Goal: Task Accomplishment & Management: Complete application form

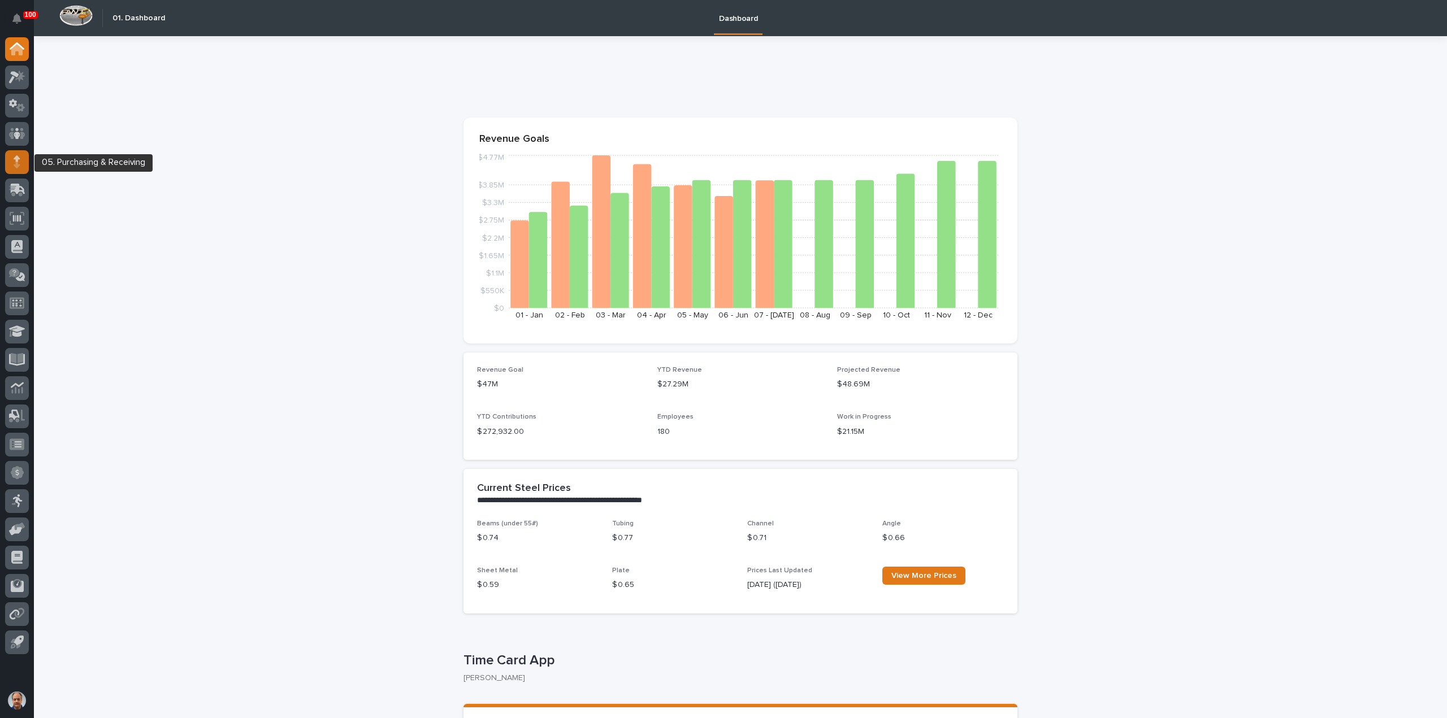
click at [19, 161] on icon at bounding box center [17, 161] width 7 height 13
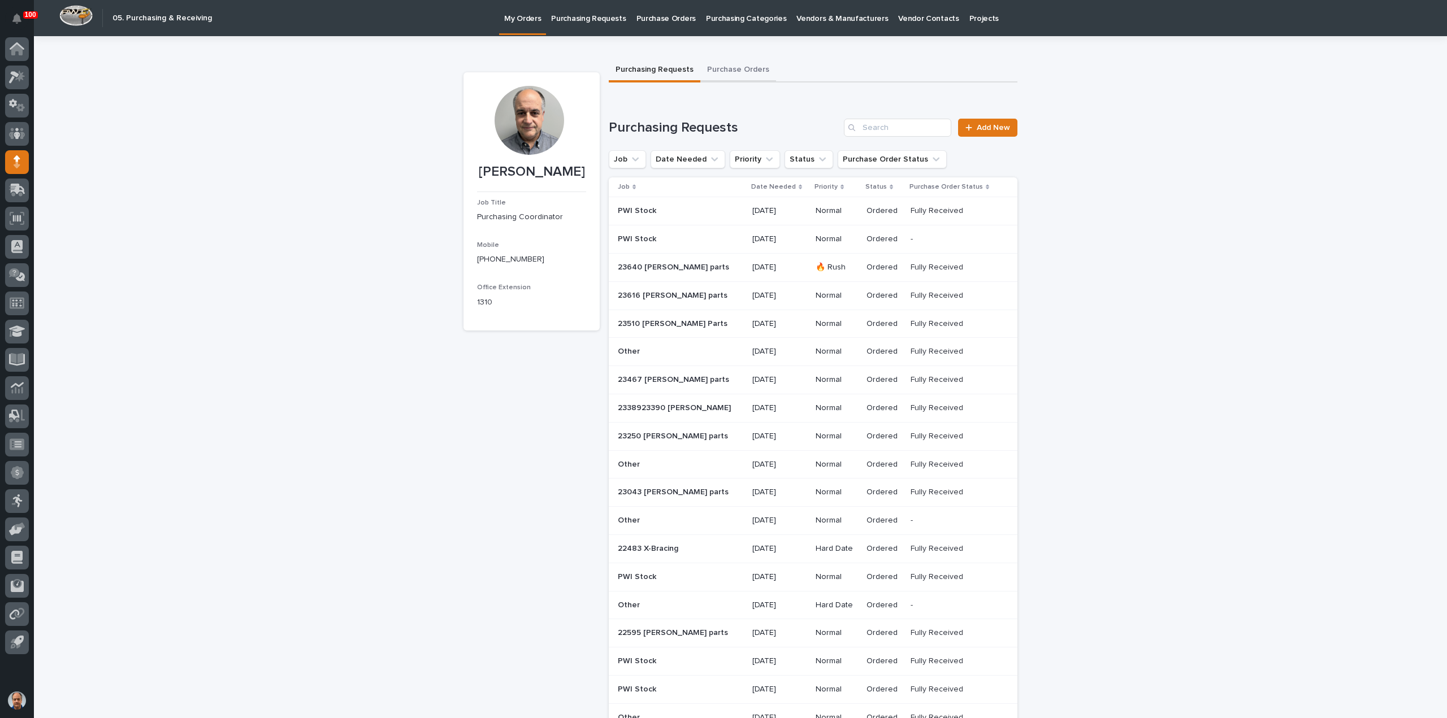
click at [735, 67] on button "Purchase Orders" at bounding box center [738, 71] width 76 height 24
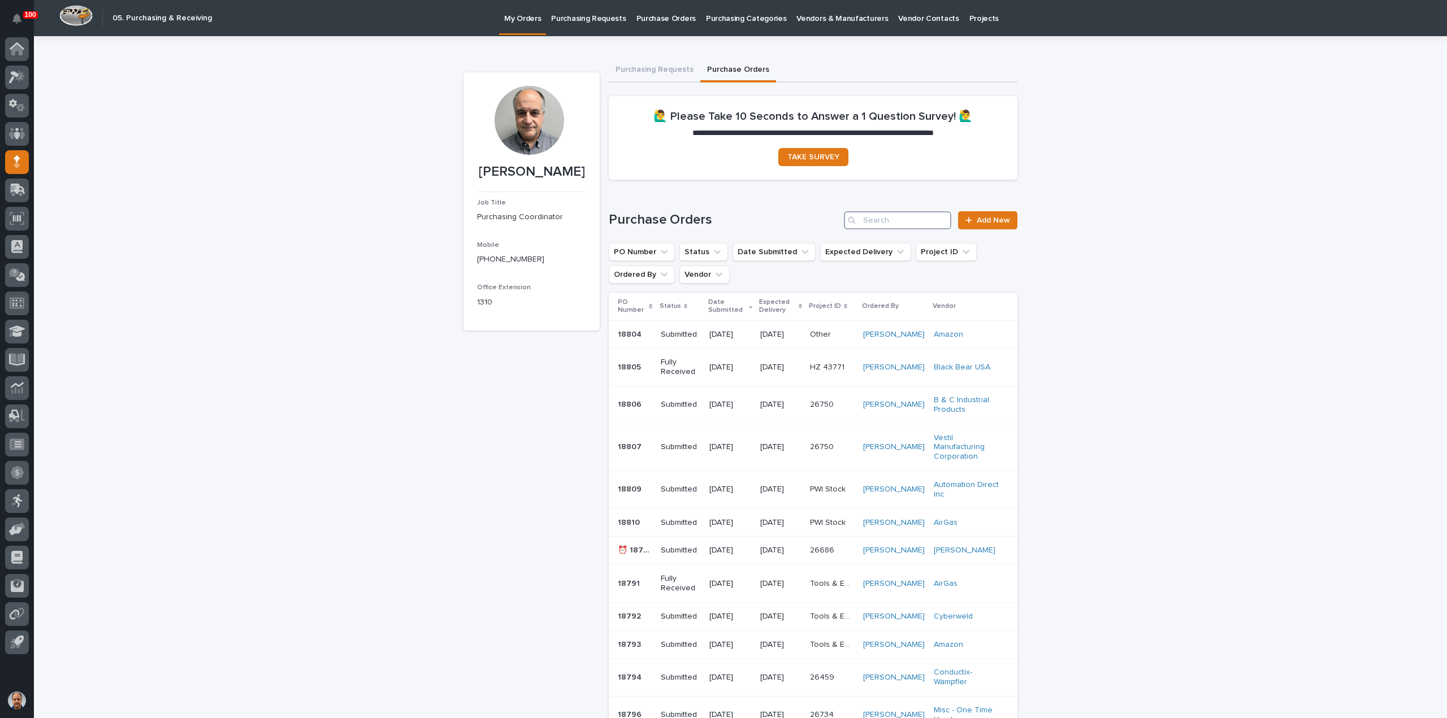
click at [890, 221] on input "Search" at bounding box center [897, 220] width 107 height 18
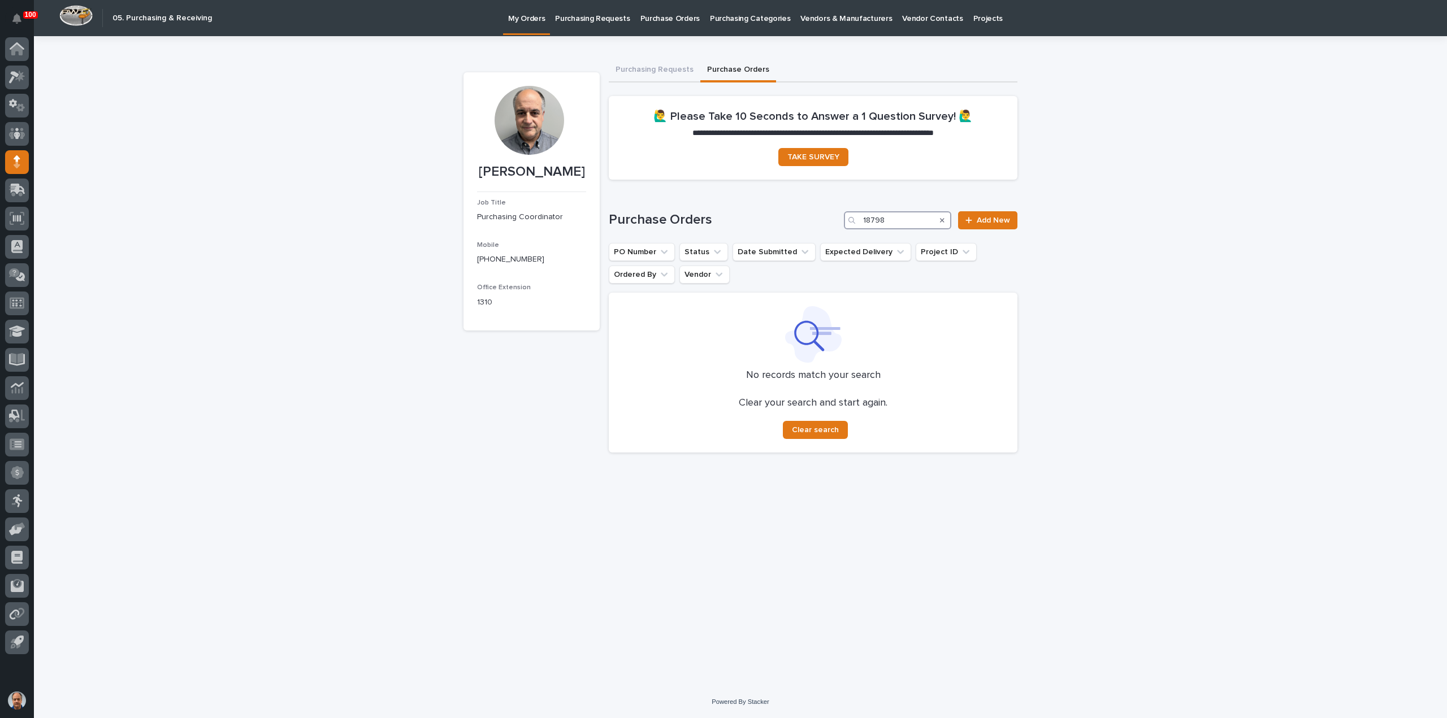
type input "18798"
click at [520, 19] on p "My Orders" at bounding box center [526, 12] width 37 height 24
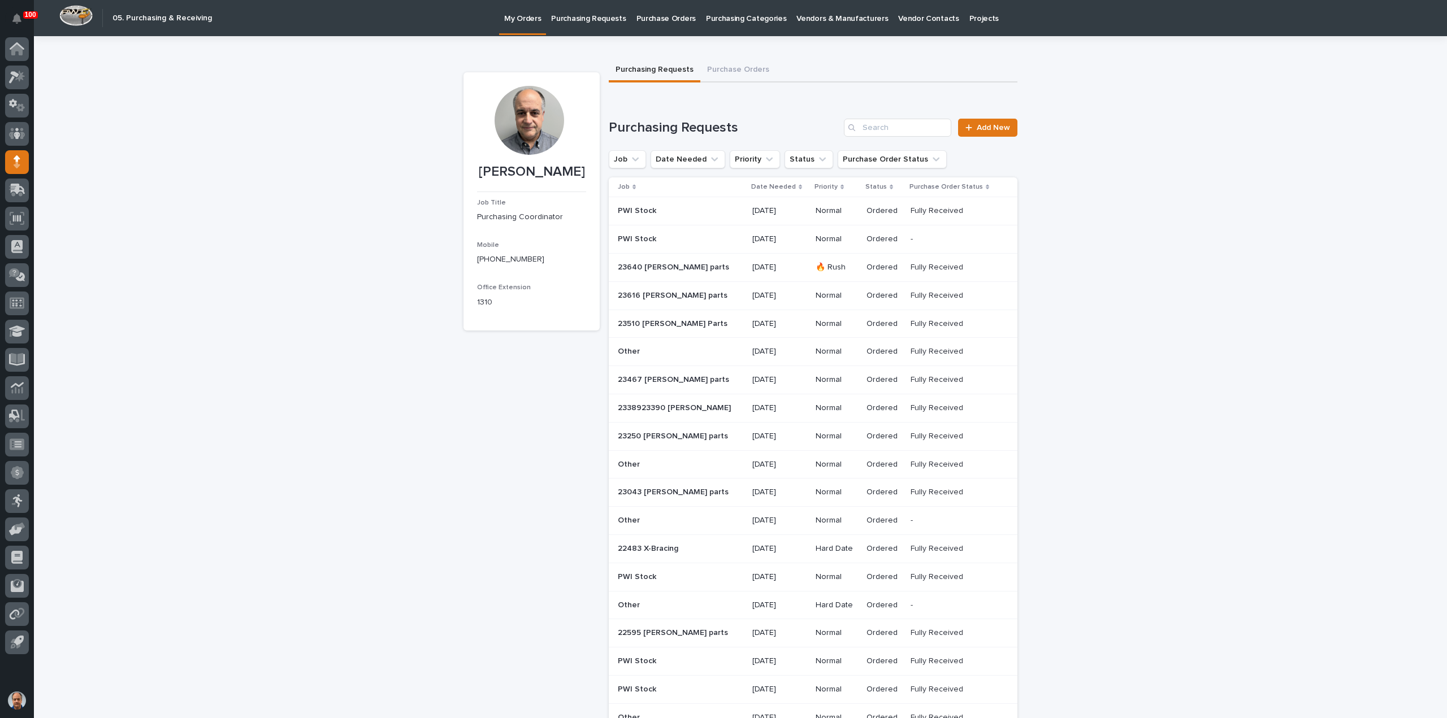
click at [656, 17] on p "Purchase Orders" at bounding box center [665, 12] width 59 height 24
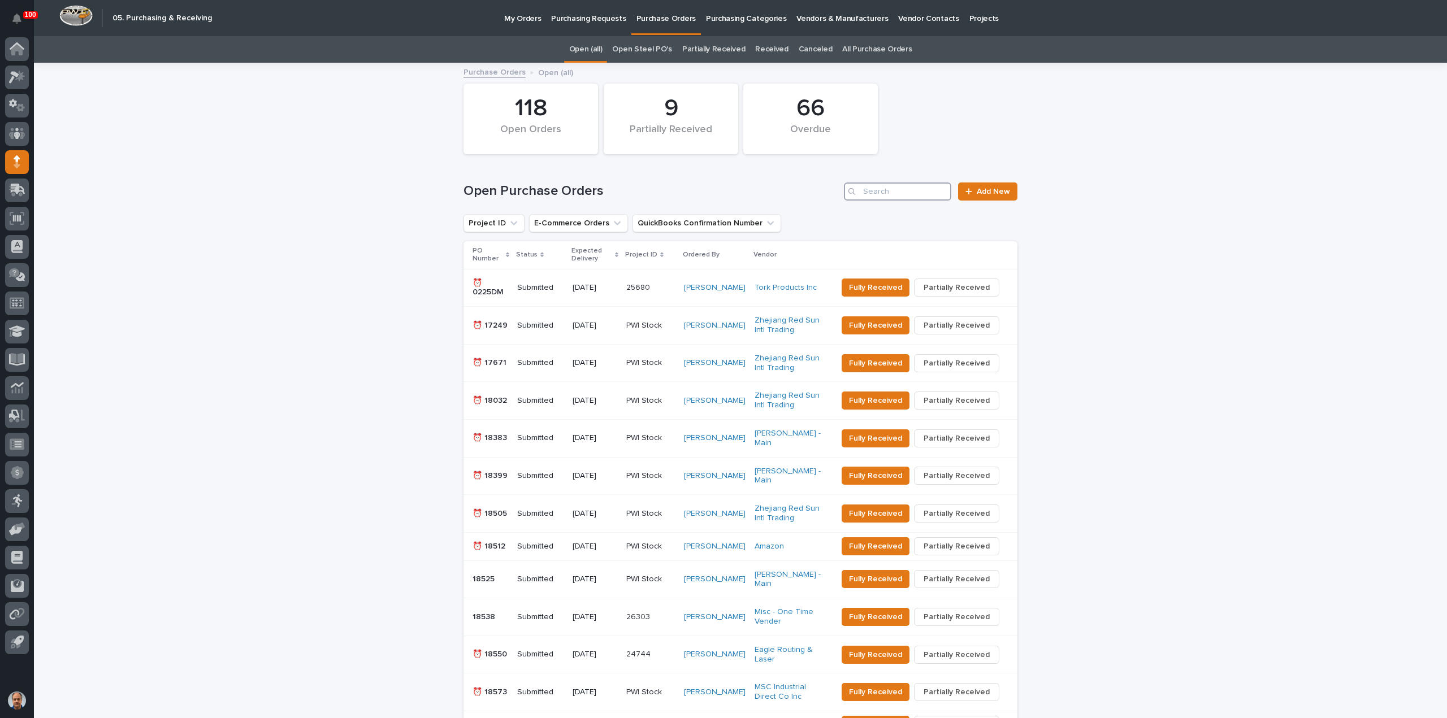
click at [903, 193] on input "Search" at bounding box center [897, 192] width 107 height 18
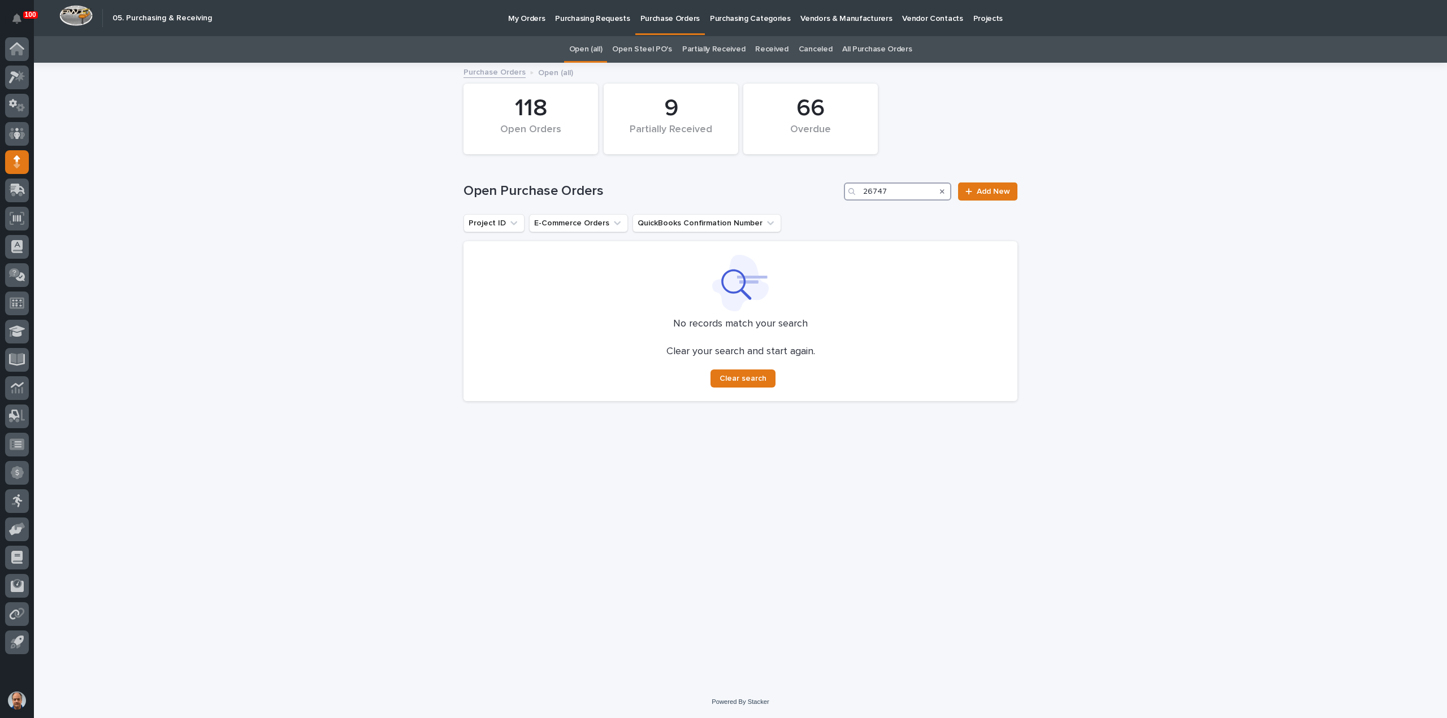
type input "26747"
click at [591, 17] on p "Purchasing Requests" at bounding box center [592, 12] width 75 height 24
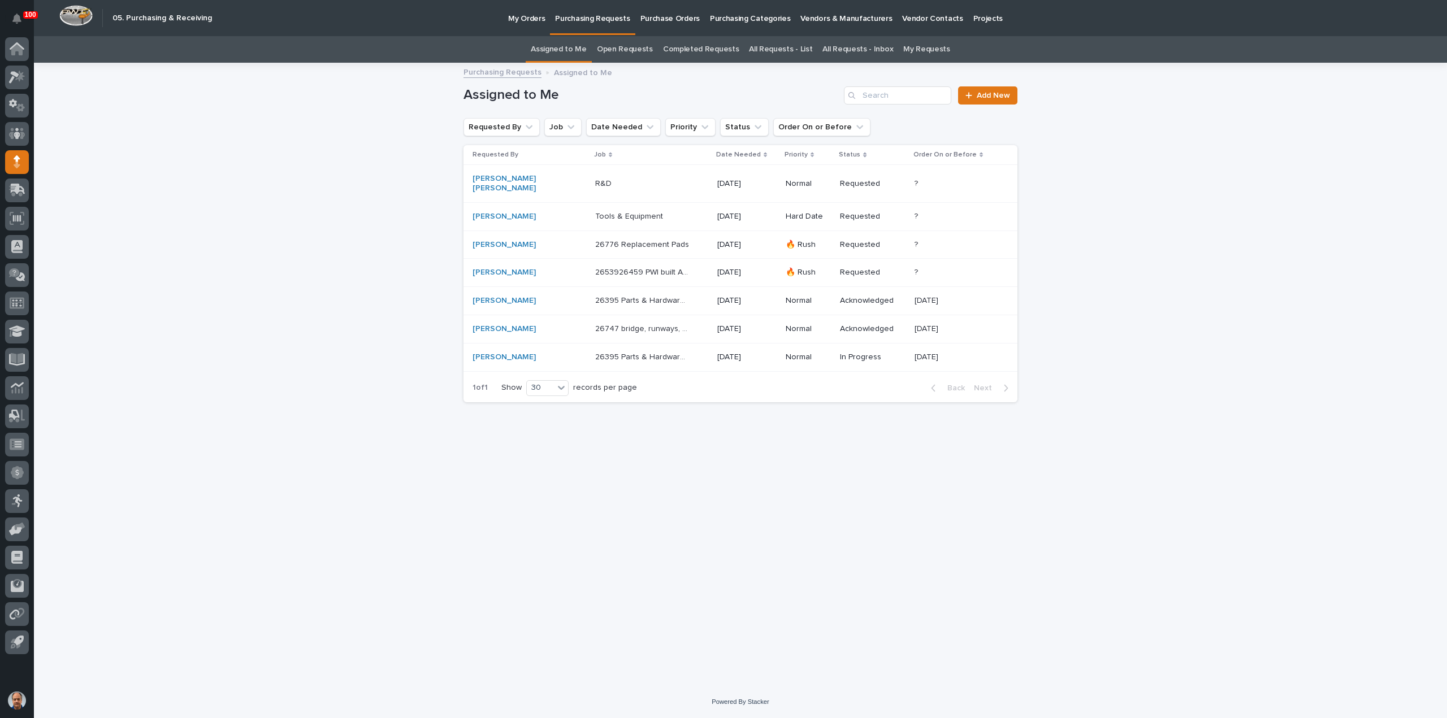
click at [785, 50] on link "All Requests - List" at bounding box center [780, 49] width 63 height 27
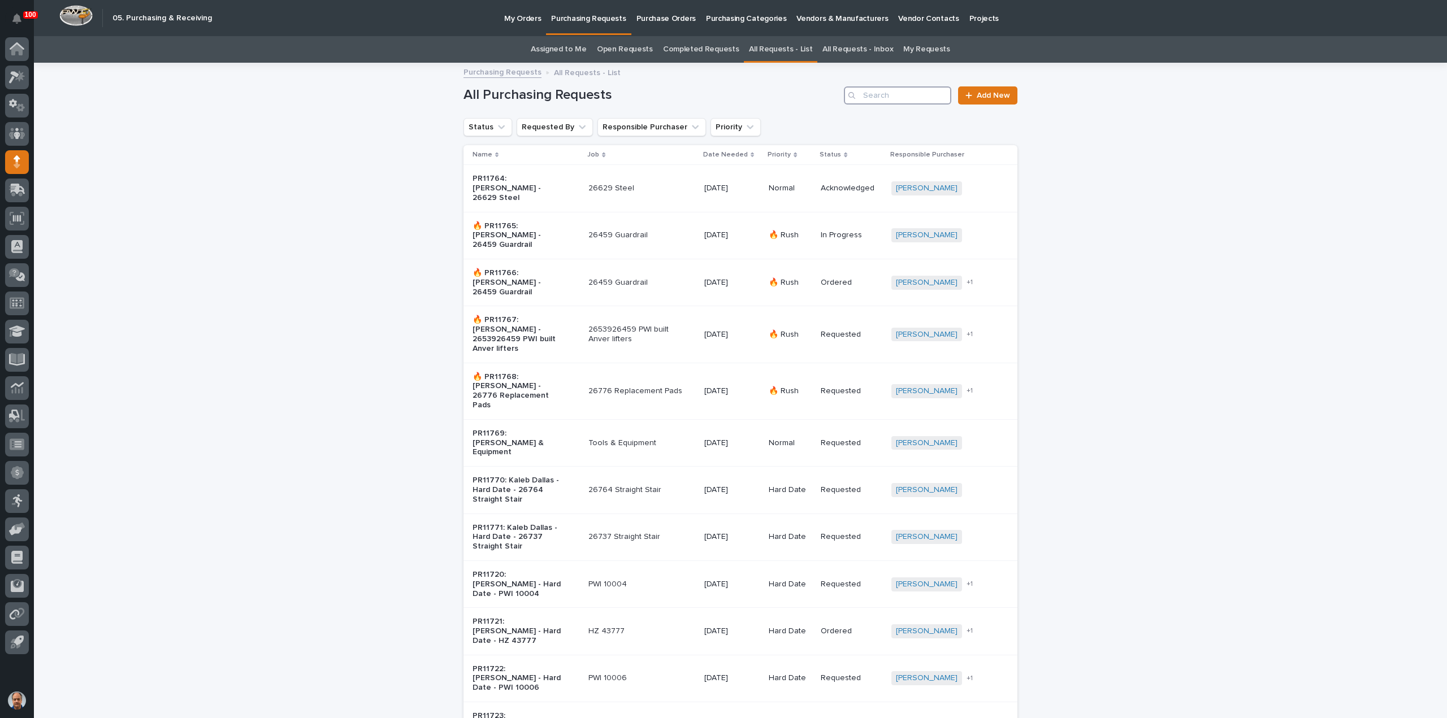
click at [901, 96] on input "Search" at bounding box center [897, 95] width 107 height 18
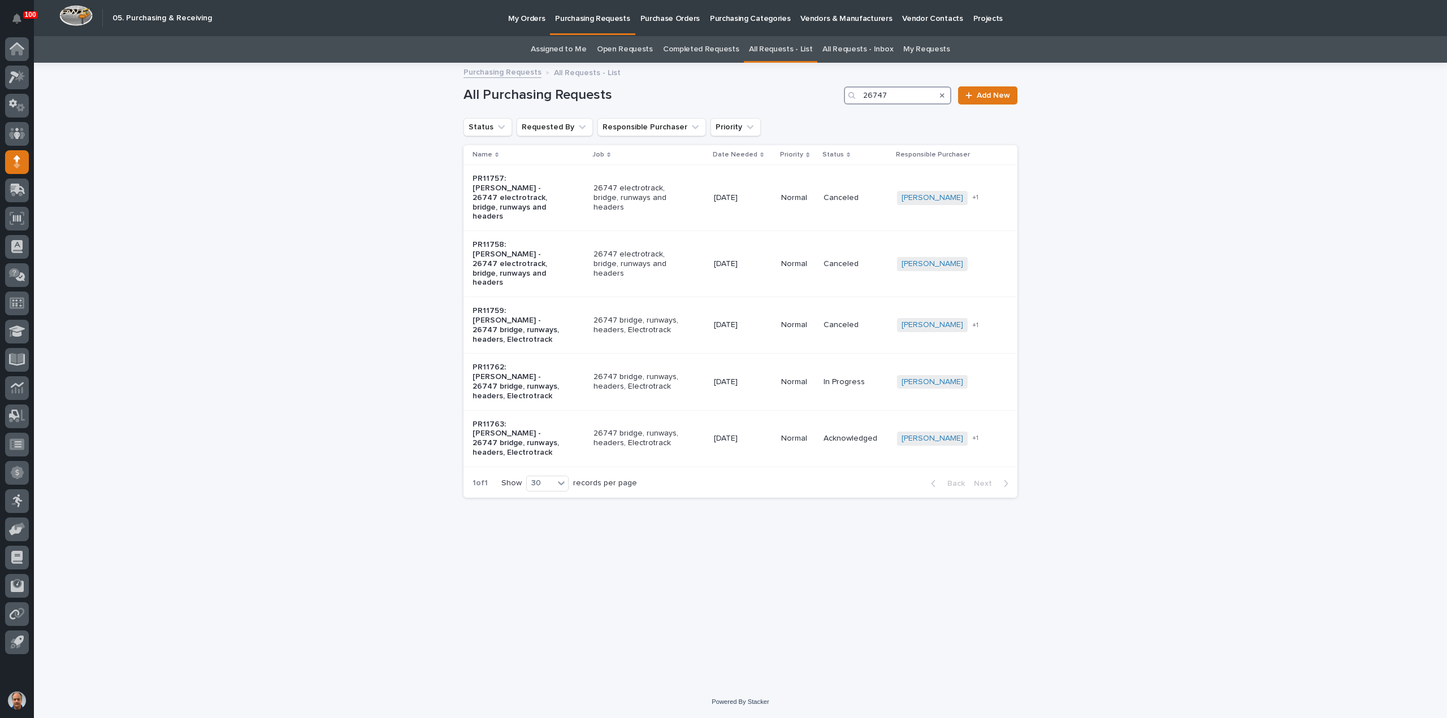
type input "26747"
click at [530, 420] on p "PR11763: [PERSON_NAME] - 26747 bridge, runways, headers, Electrotrack" at bounding box center [519, 439] width 94 height 38
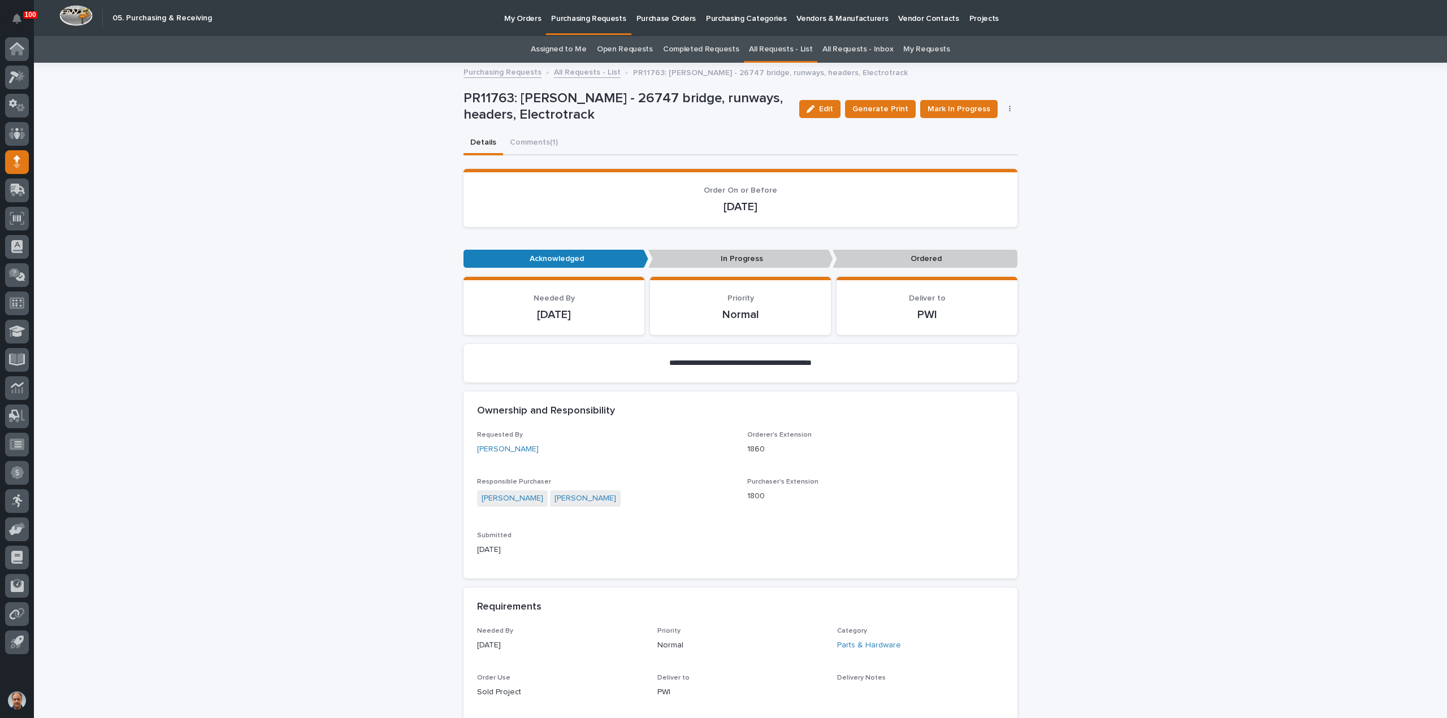
click at [652, 19] on p "Purchase Orders" at bounding box center [665, 12] width 59 height 24
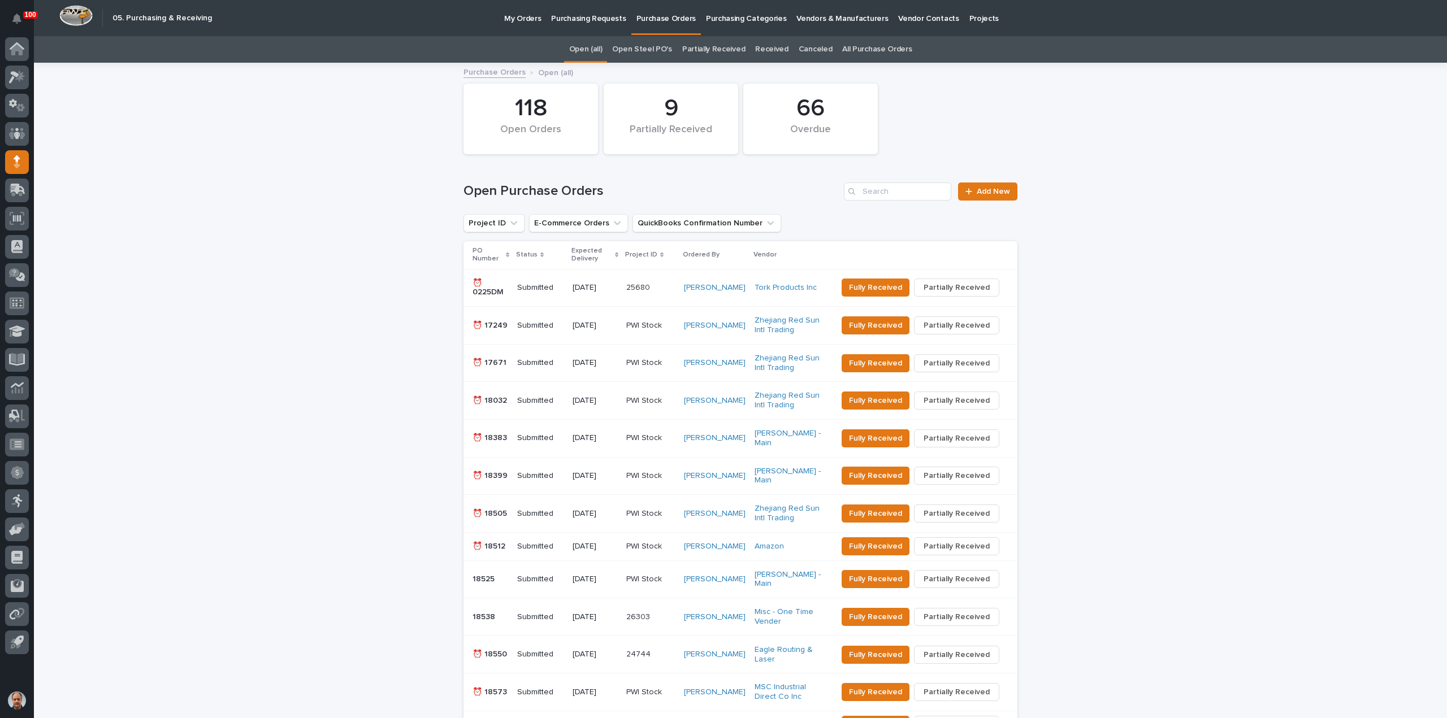
click at [528, 19] on p "My Orders" at bounding box center [522, 12] width 37 height 24
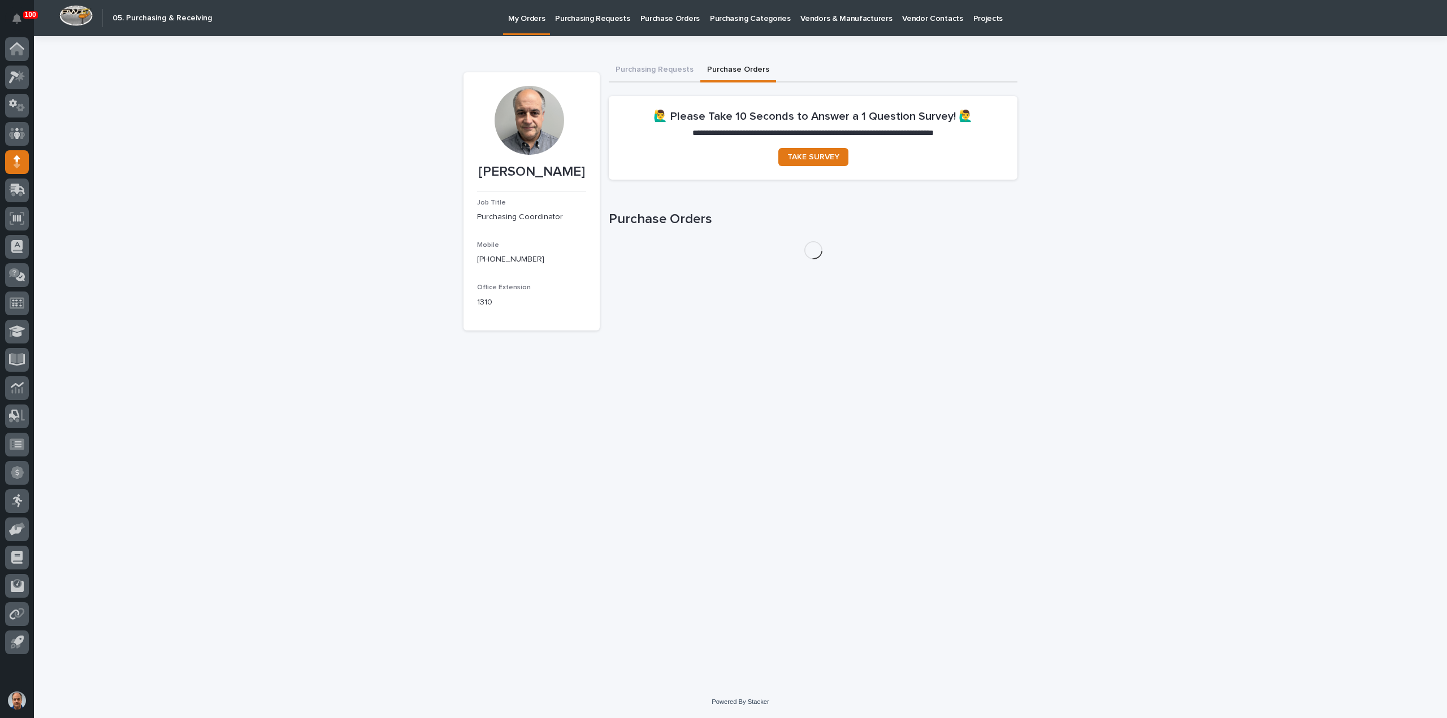
click at [739, 67] on button "Purchase Orders" at bounding box center [738, 71] width 76 height 24
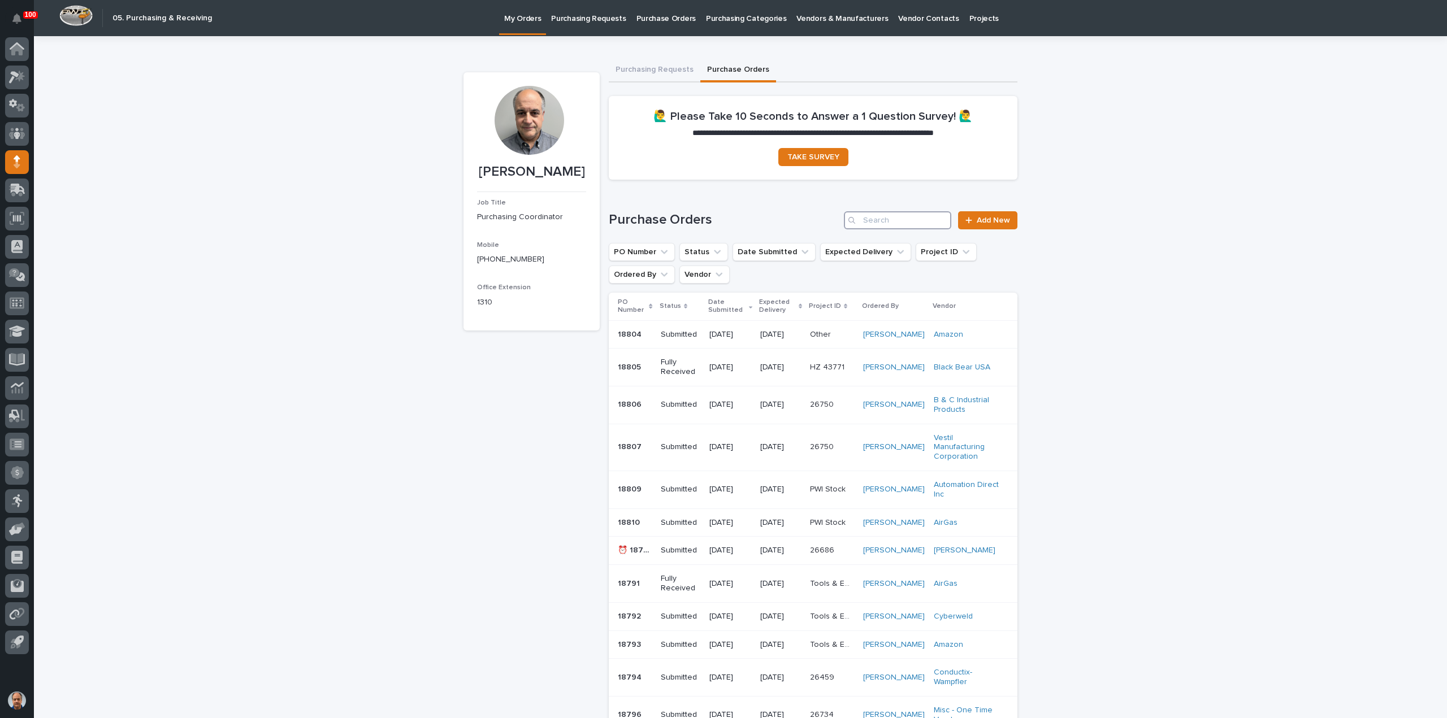
click at [910, 221] on input "Search" at bounding box center [897, 220] width 107 height 18
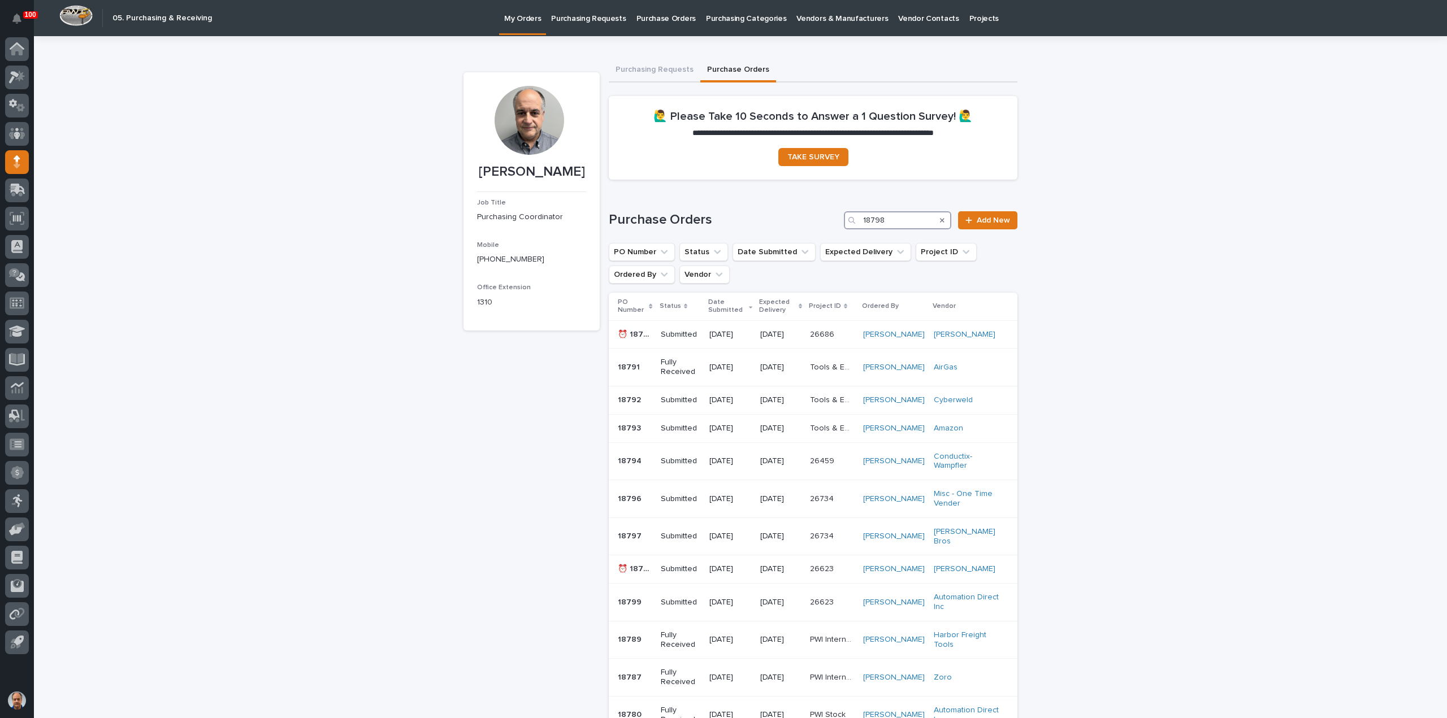
type input "18798"
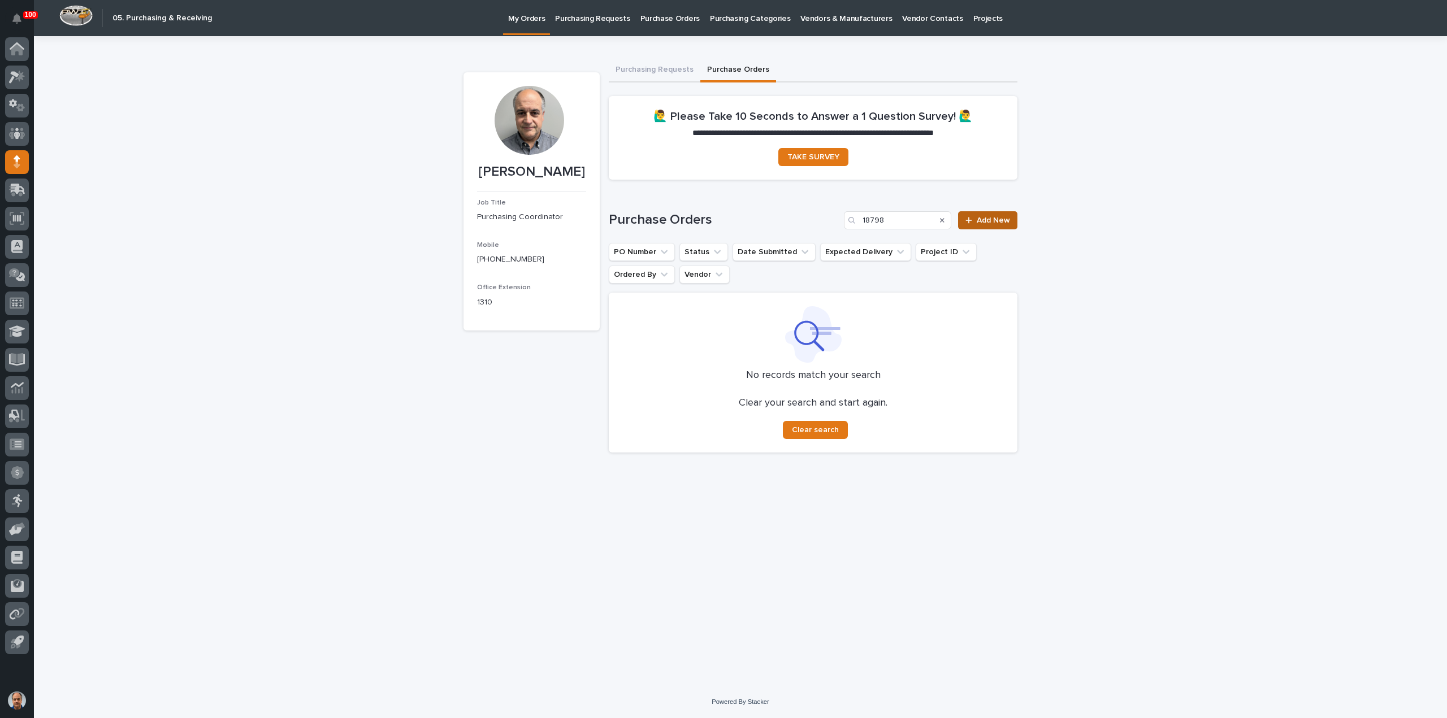
click at [998, 215] on link "Add New" at bounding box center [987, 220] width 59 height 18
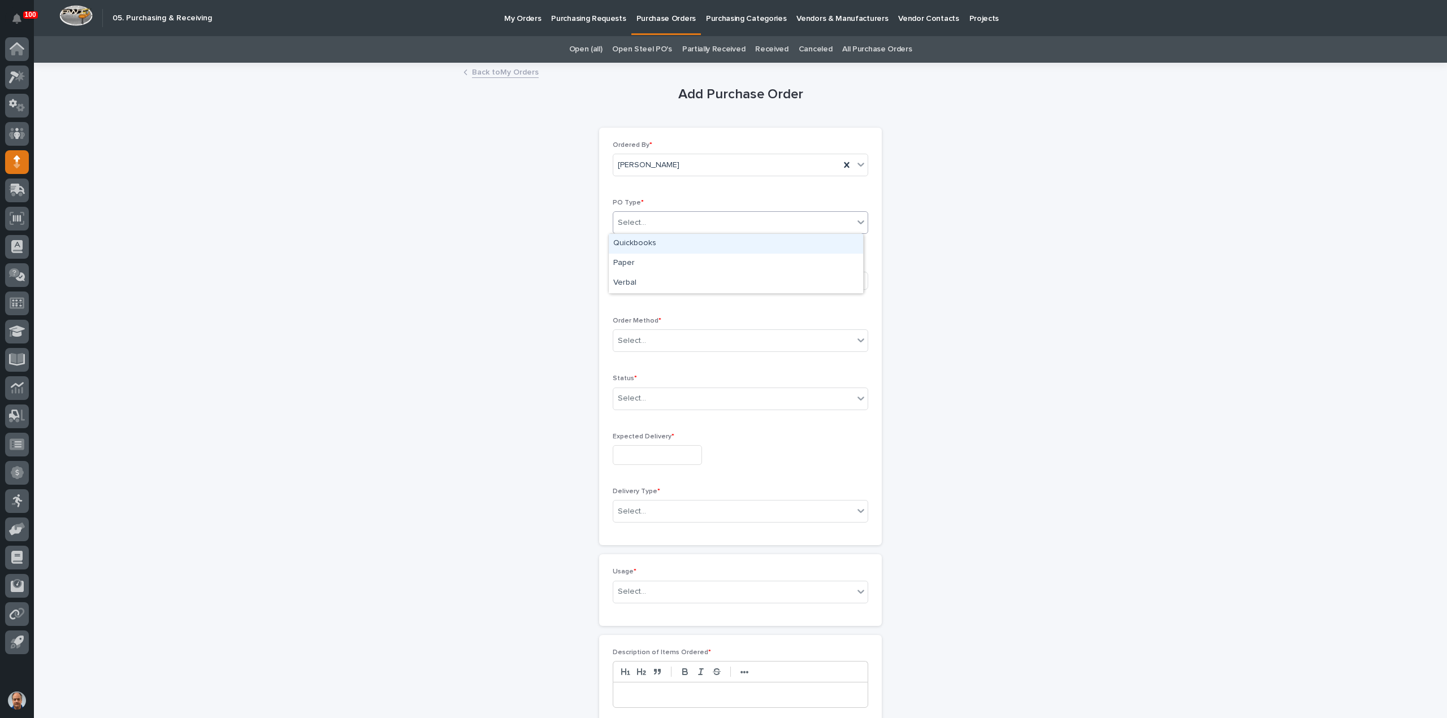
click at [695, 218] on div "Select..." at bounding box center [733, 223] width 240 height 19
click at [639, 261] on div "Paper" at bounding box center [736, 264] width 254 height 20
click at [654, 282] on div "Select..." at bounding box center [700, 280] width 175 height 19
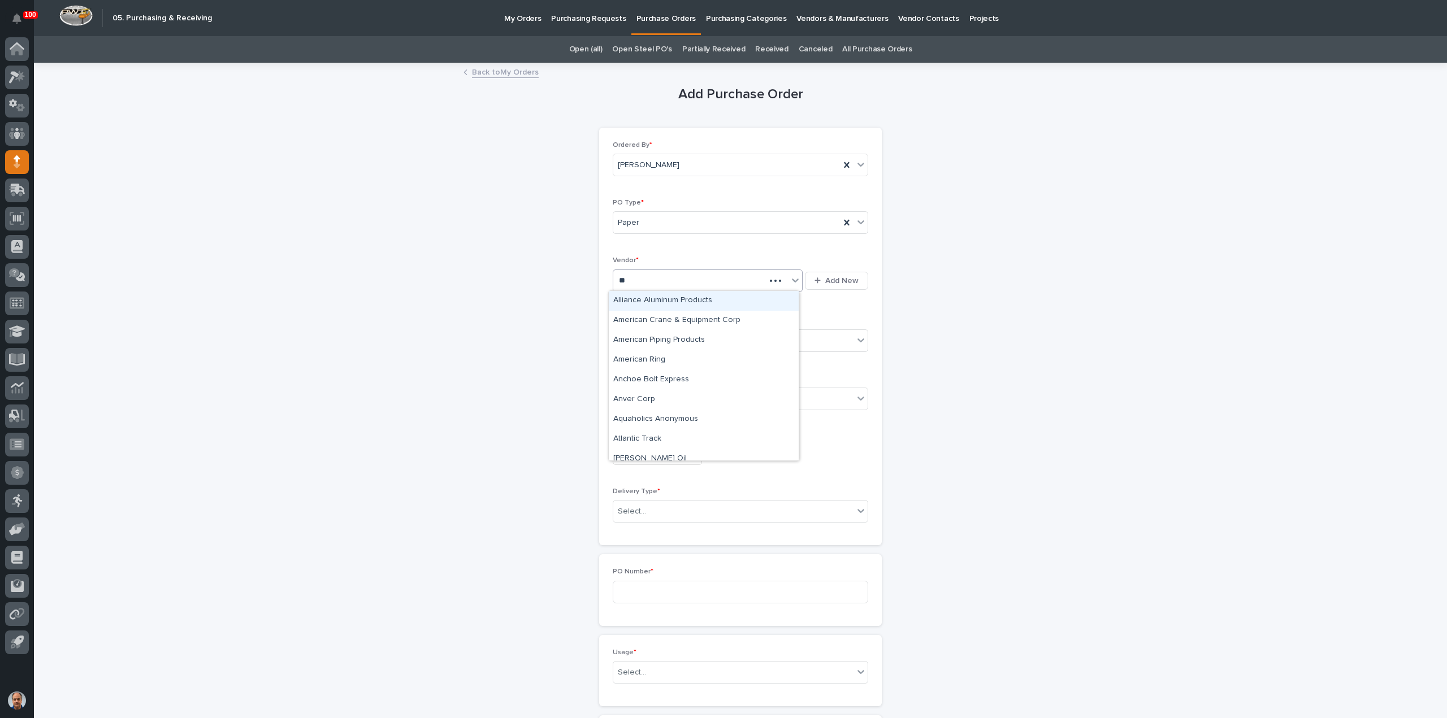
type input "***"
click at [647, 301] on div "Anver Corp" at bounding box center [704, 301] width 190 height 20
click at [662, 338] on div "Select..." at bounding box center [733, 341] width 240 height 19
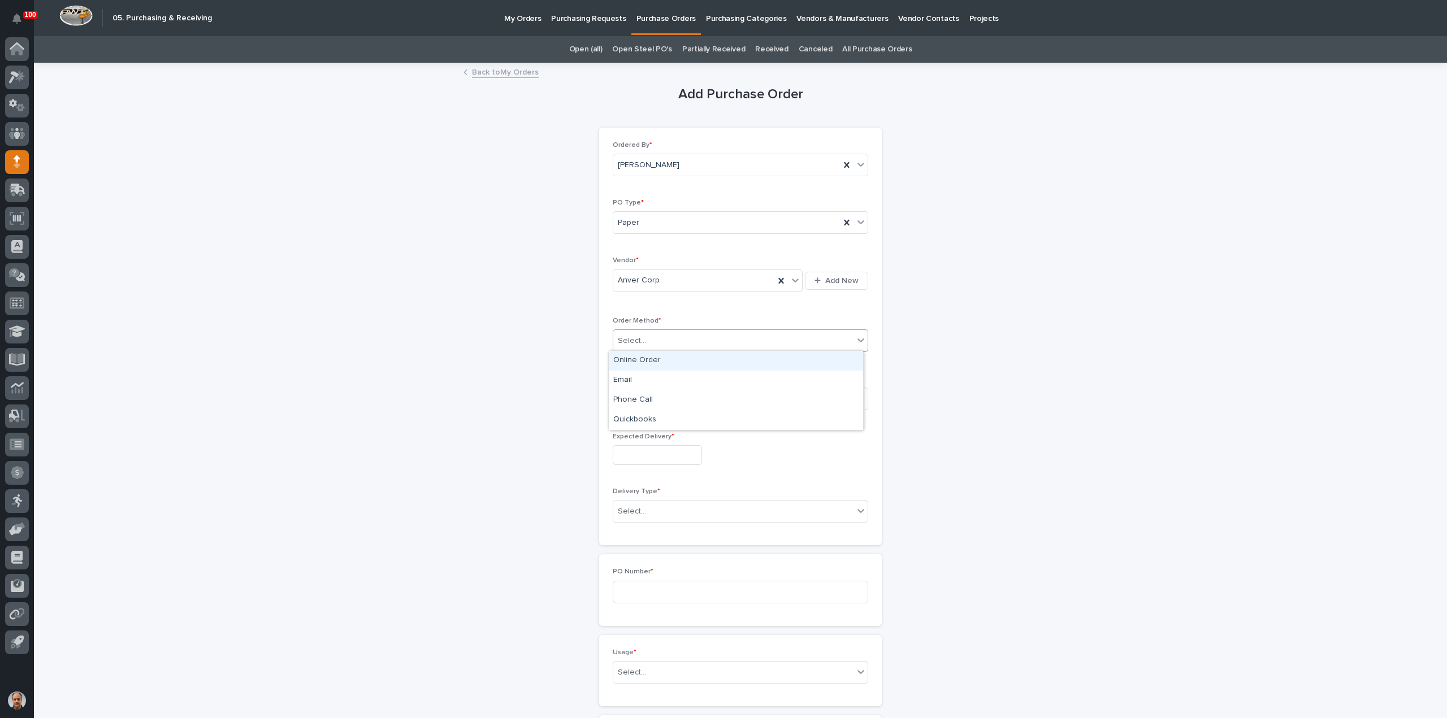
click at [639, 361] on div "Online Order" at bounding box center [736, 361] width 254 height 20
click at [666, 339] on div "Online Order" at bounding box center [726, 341] width 227 height 19
click at [635, 377] on div "Email" at bounding box center [736, 381] width 254 height 20
click at [661, 393] on div "Select..." at bounding box center [733, 398] width 240 height 19
click at [639, 435] on div "Submitted" at bounding box center [736, 438] width 254 height 20
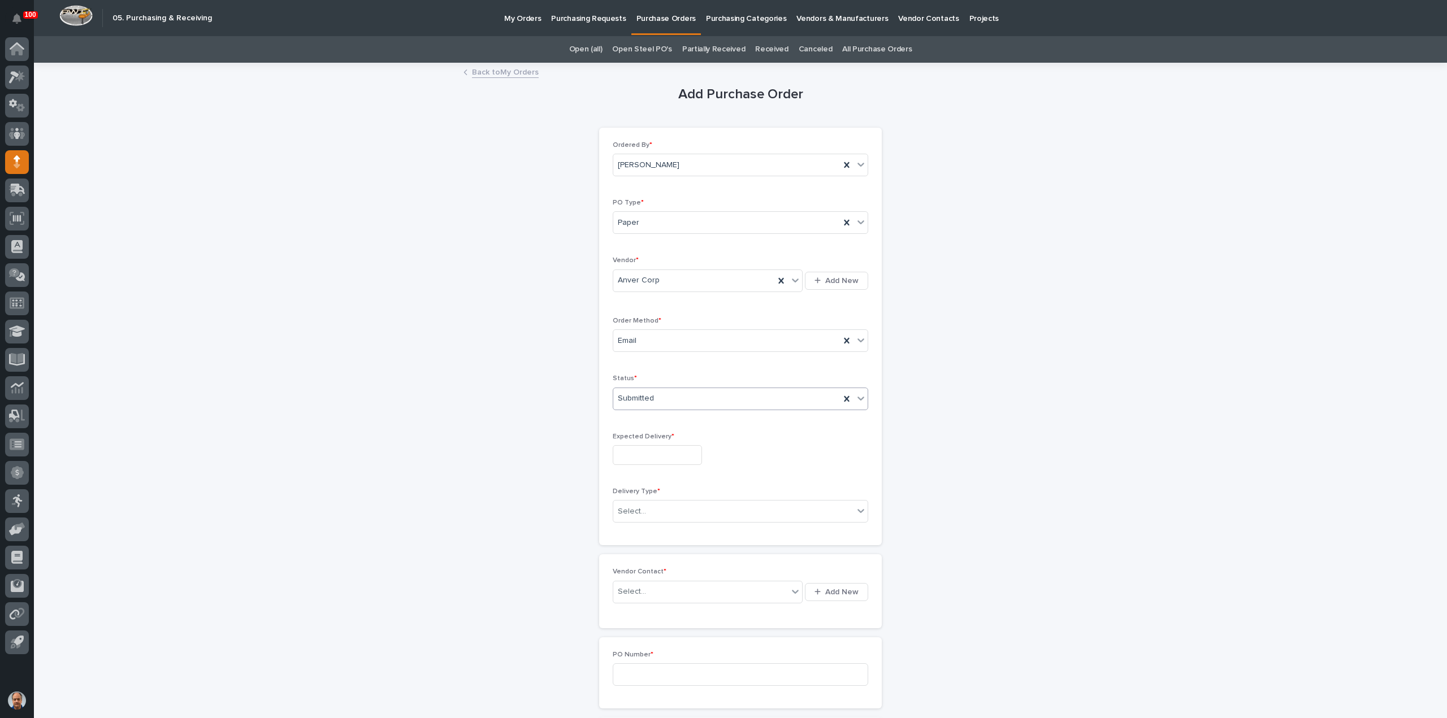
click at [661, 448] on input "text" at bounding box center [657, 455] width 89 height 20
click at [688, 416] on div "5" at bounding box center [686, 415] width 15 height 15
type input "**********"
click at [673, 511] on div "Select..." at bounding box center [733, 511] width 240 height 19
click at [656, 531] on div "Deliver to PWI" at bounding box center [736, 531] width 254 height 20
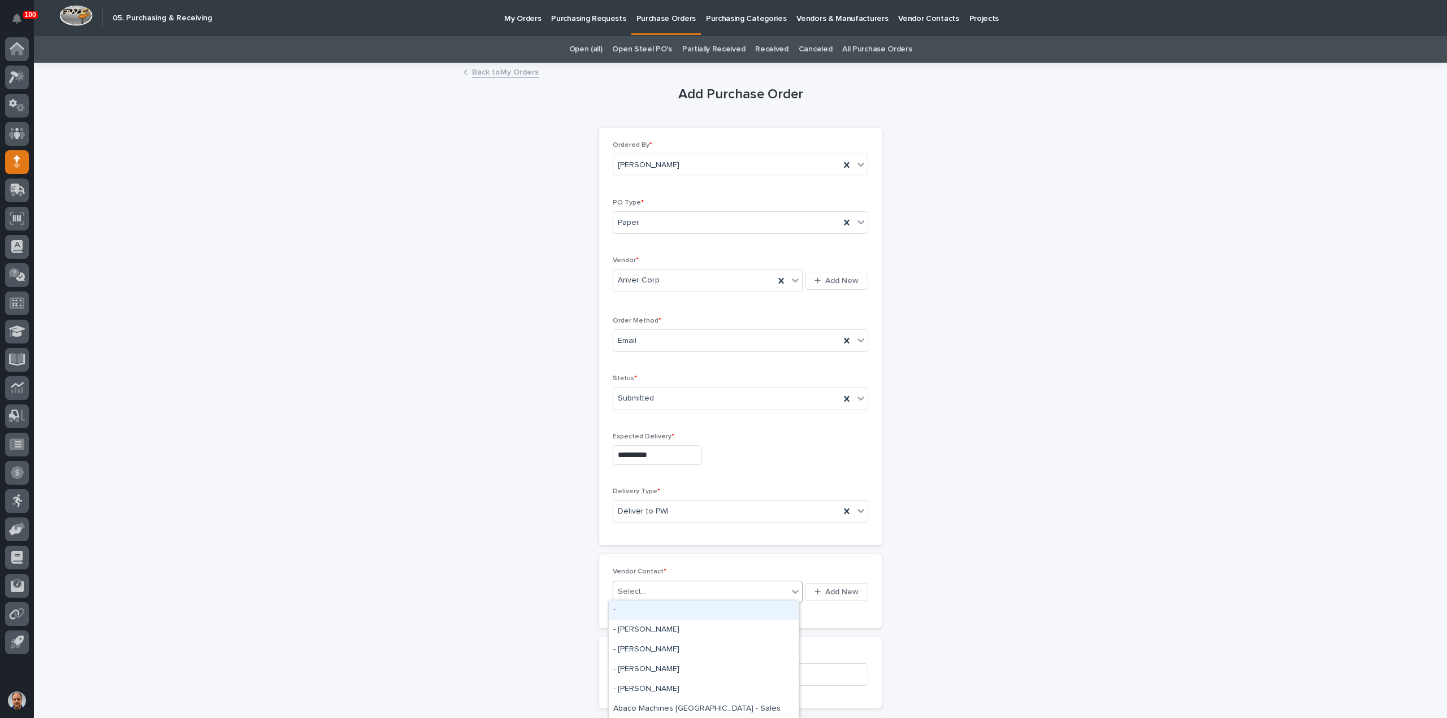
click at [665, 584] on div "Select..." at bounding box center [700, 592] width 175 height 19
type input "***"
click at [695, 613] on div "Anver Corp - [PERSON_NAME]" at bounding box center [704, 611] width 190 height 20
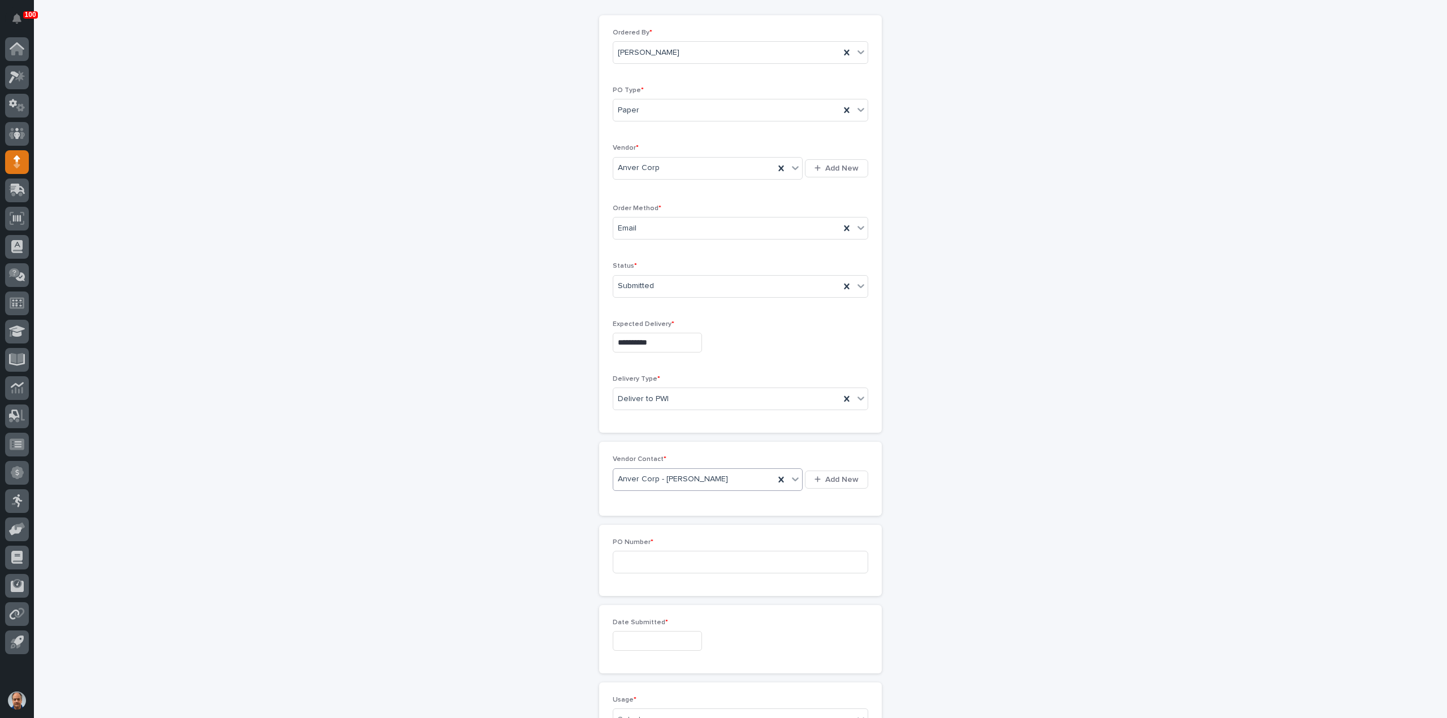
scroll to position [113, 0]
drag, startPoint x: 666, startPoint y: 556, endPoint x: 841, endPoint y: 554, distance: 175.2
click at [666, 557] on input at bounding box center [740, 561] width 255 height 23
type input "18798"
click at [643, 635] on input "text" at bounding box center [657, 641] width 89 height 20
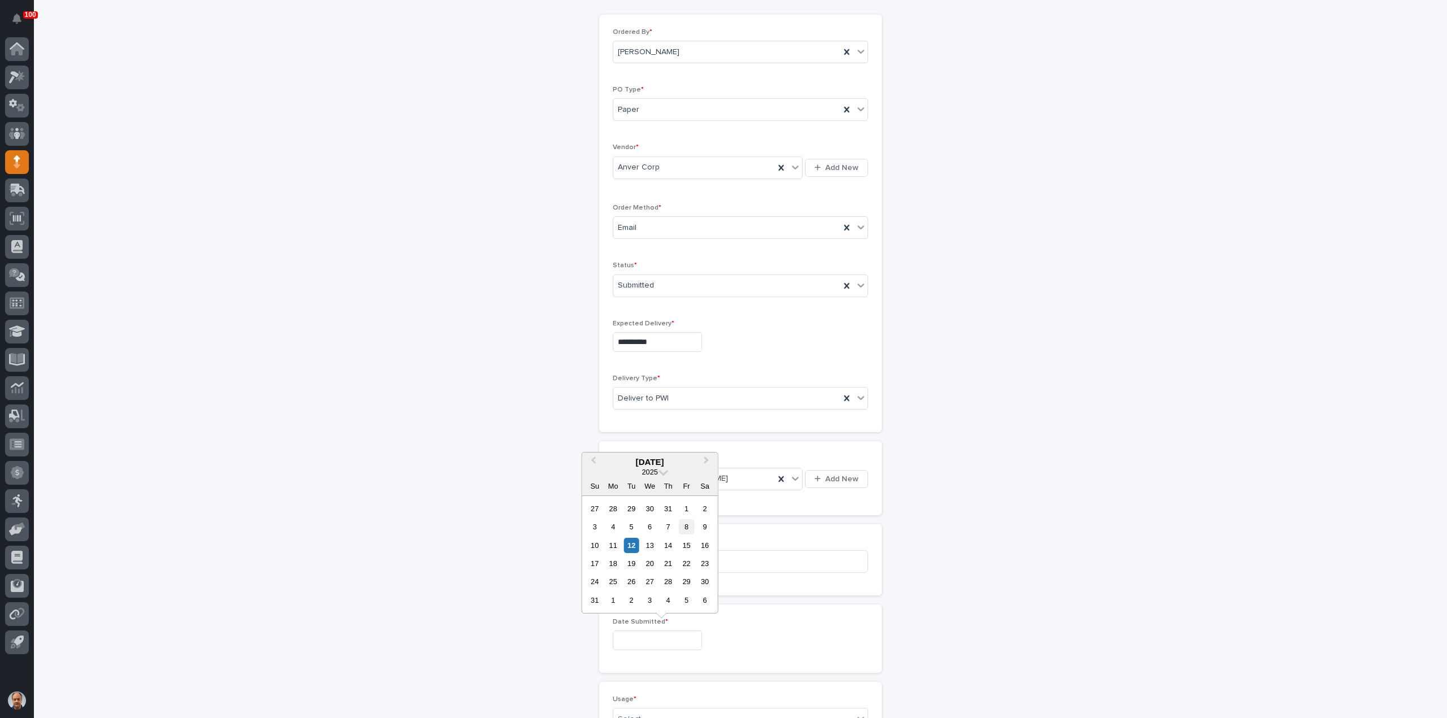
click at [690, 521] on div "8" at bounding box center [686, 526] width 15 height 15
type input "**********"
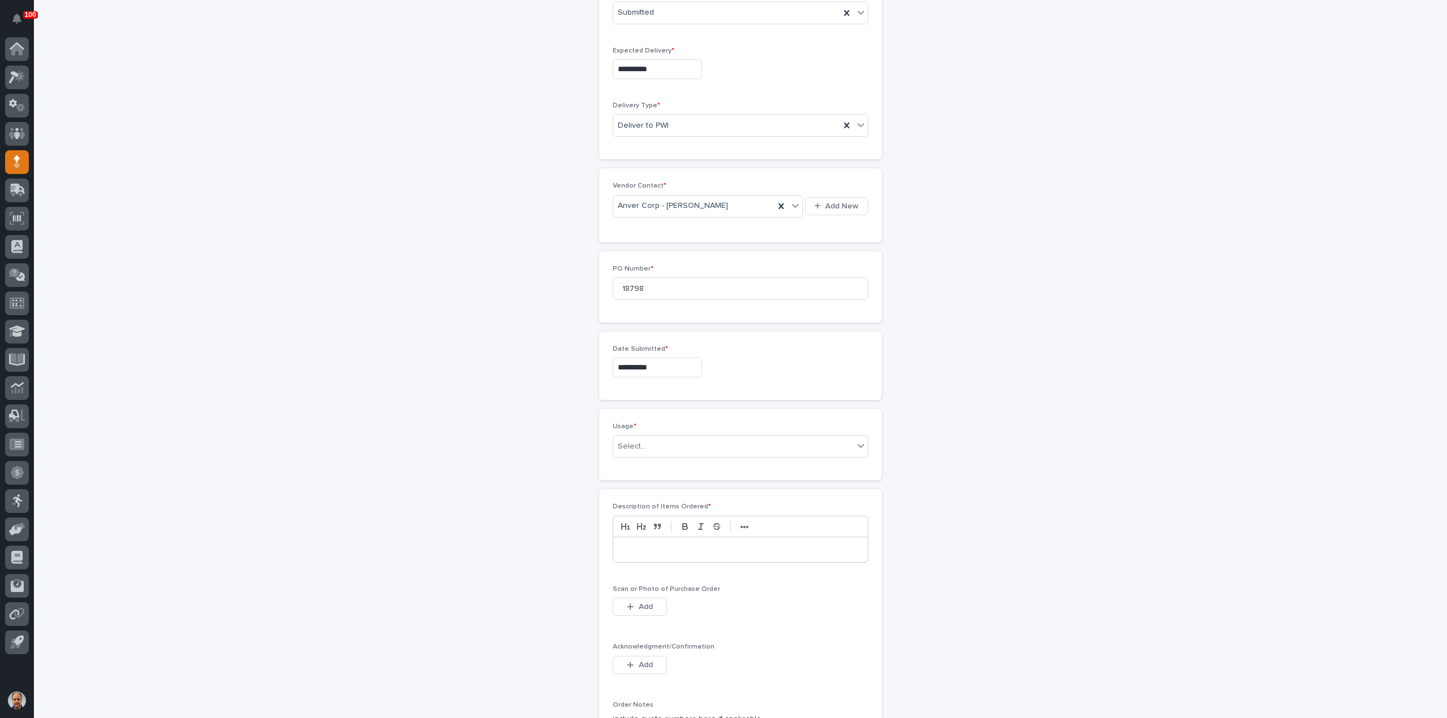
scroll to position [452, 0]
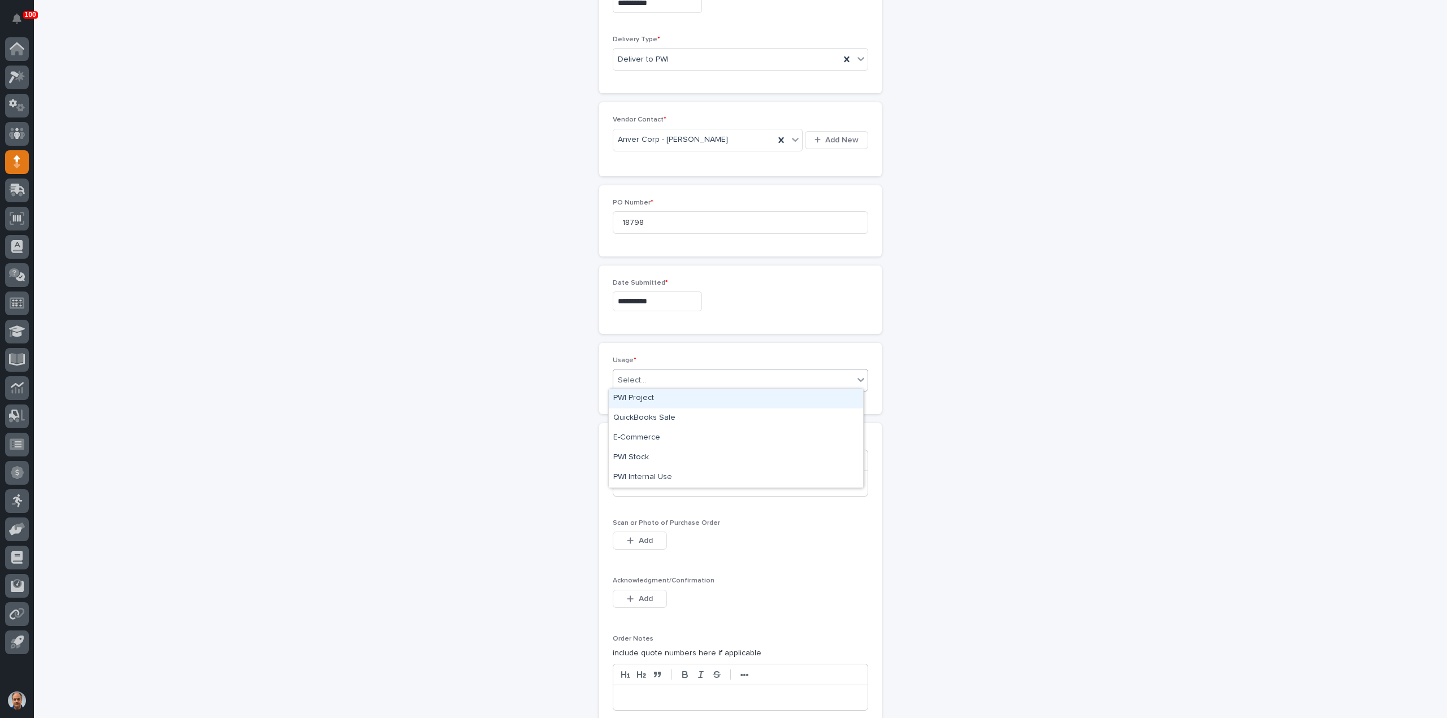
click at [685, 375] on div "Select..." at bounding box center [733, 380] width 240 height 19
click at [645, 399] on div "PWI Project" at bounding box center [736, 399] width 254 height 20
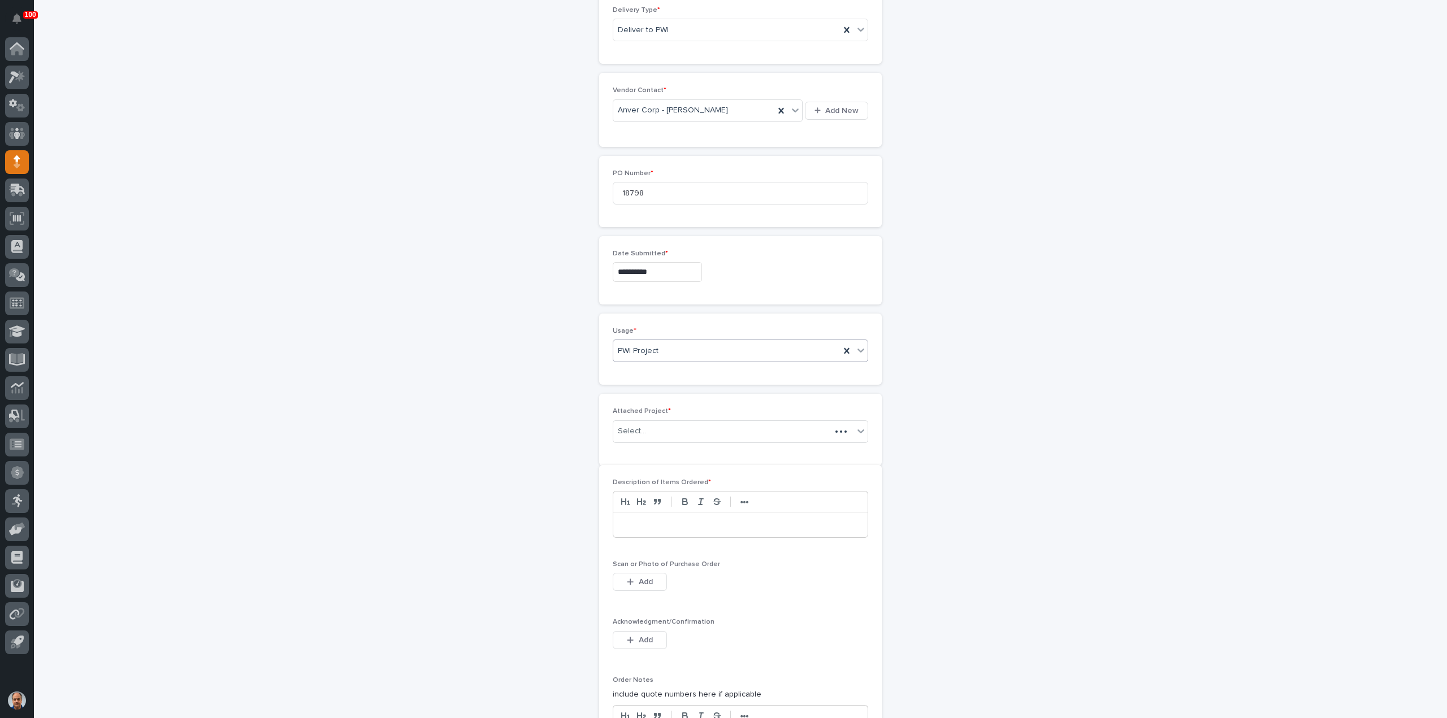
scroll to position [492, 0]
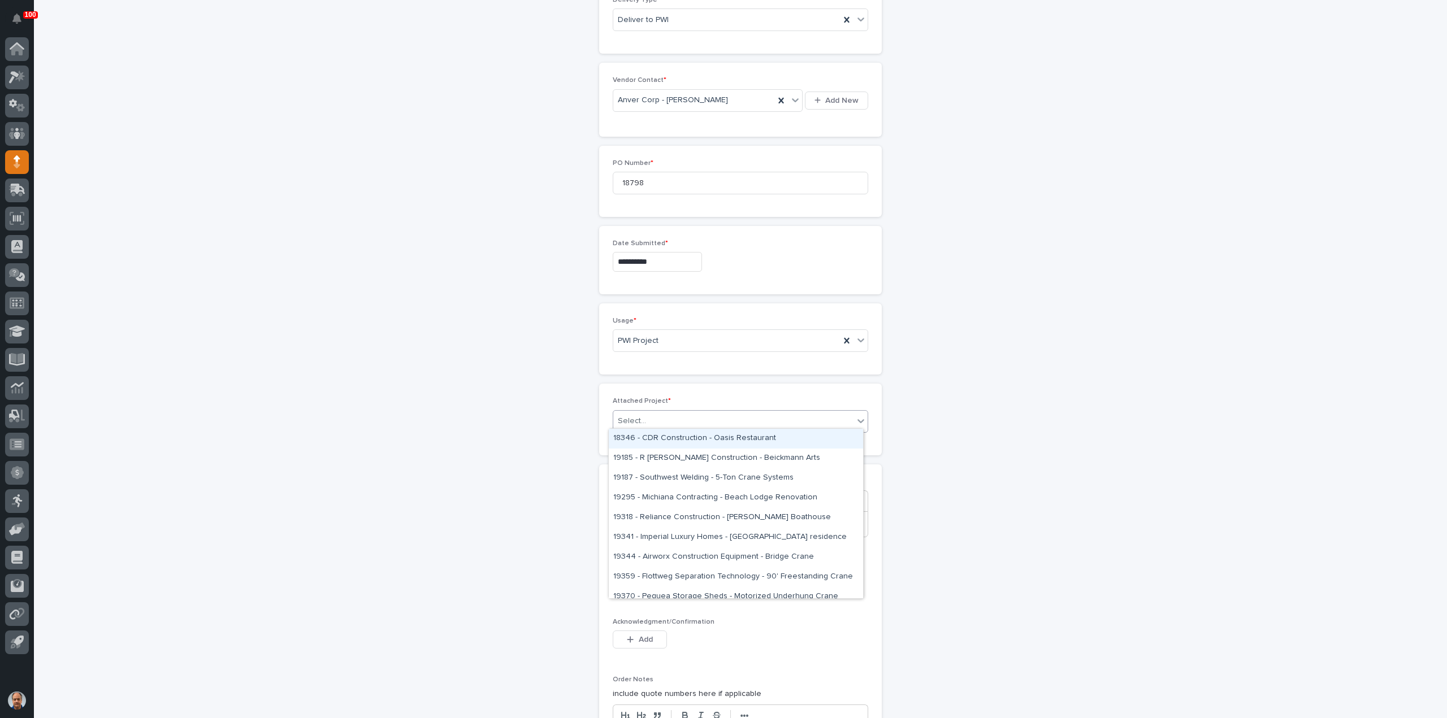
click at [661, 415] on div "Select..." at bounding box center [733, 421] width 240 height 19
type input "*****"
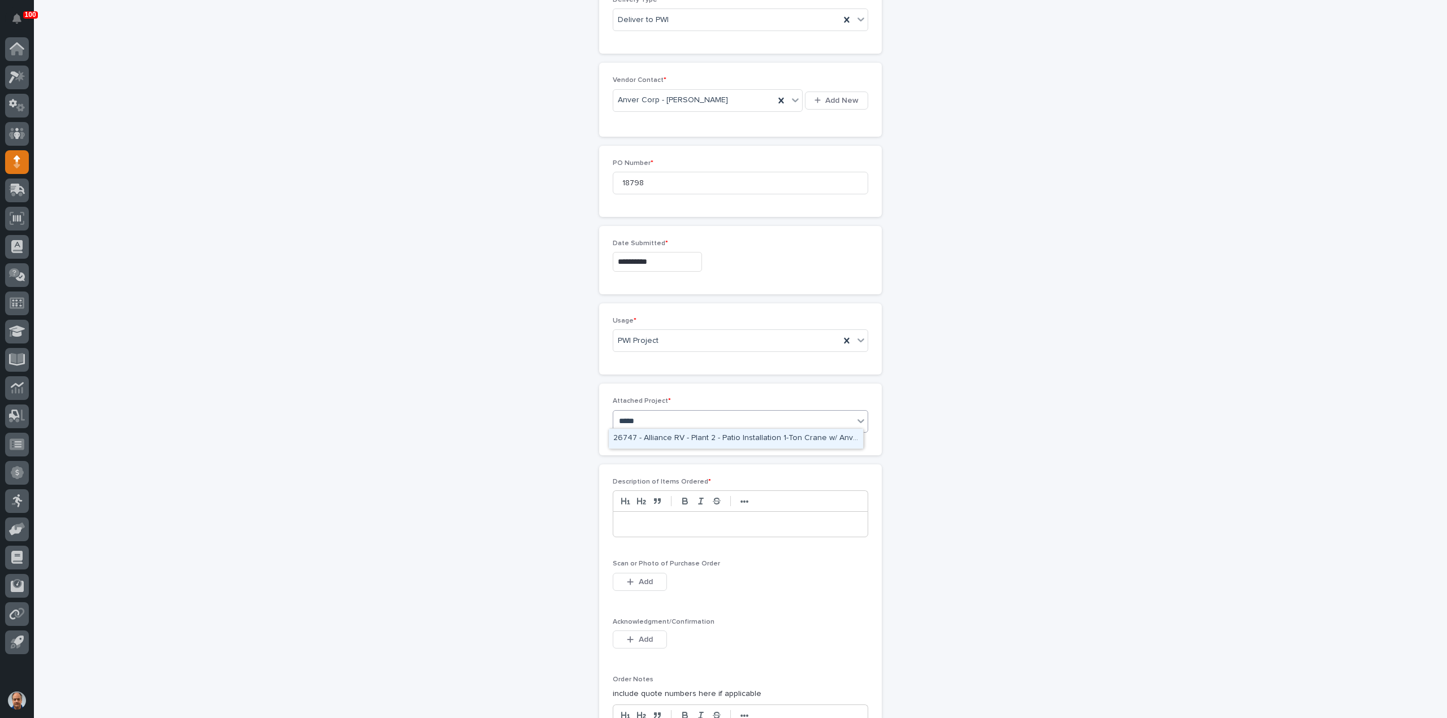
click at [734, 439] on div "26747 - Alliance RV - Plant 2 - Patio Installation 1-Ton Crane w/ Anver Lifter" at bounding box center [736, 439] width 254 height 20
click at [728, 529] on p at bounding box center [740, 531] width 237 height 11
click at [639, 585] on span "Add" at bounding box center [646, 589] width 14 height 8
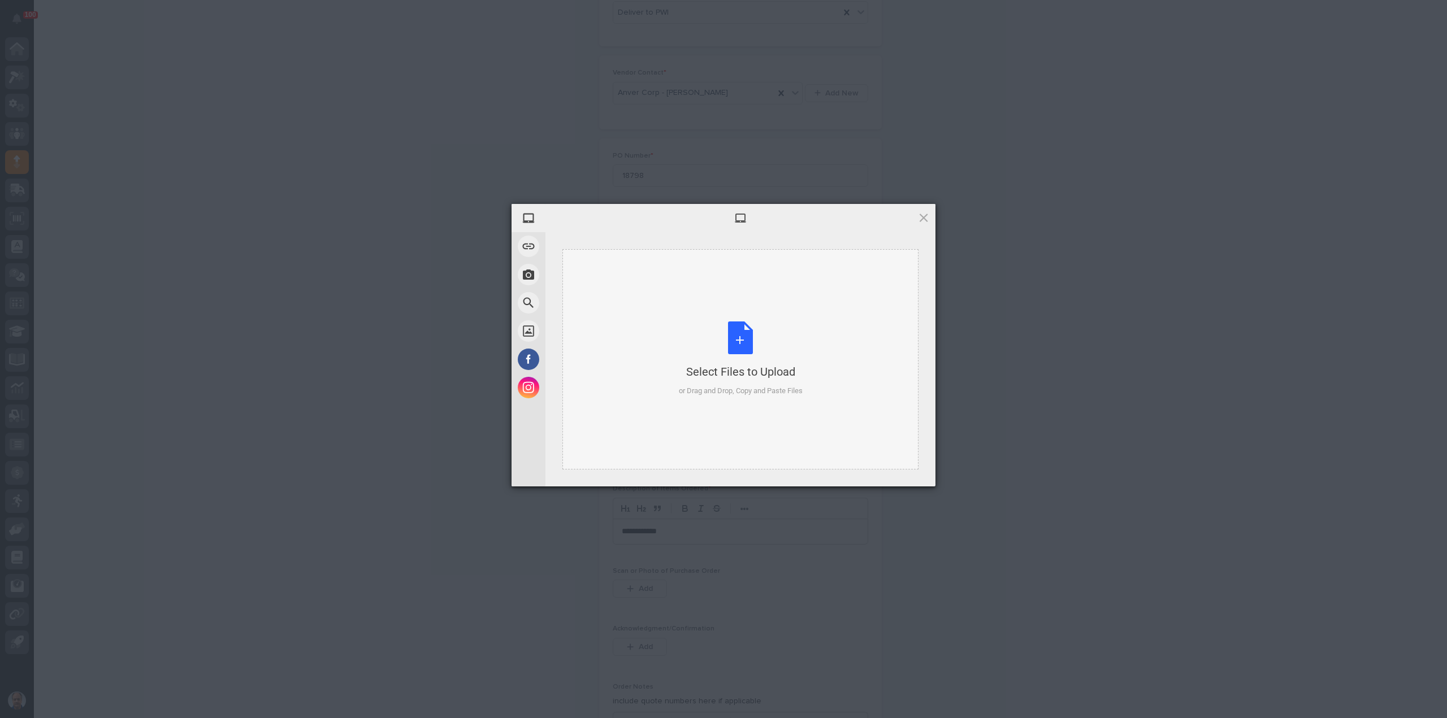
click at [744, 337] on div "Select Files to Upload or Drag and Drop, Copy and Paste Files" at bounding box center [741, 359] width 124 height 75
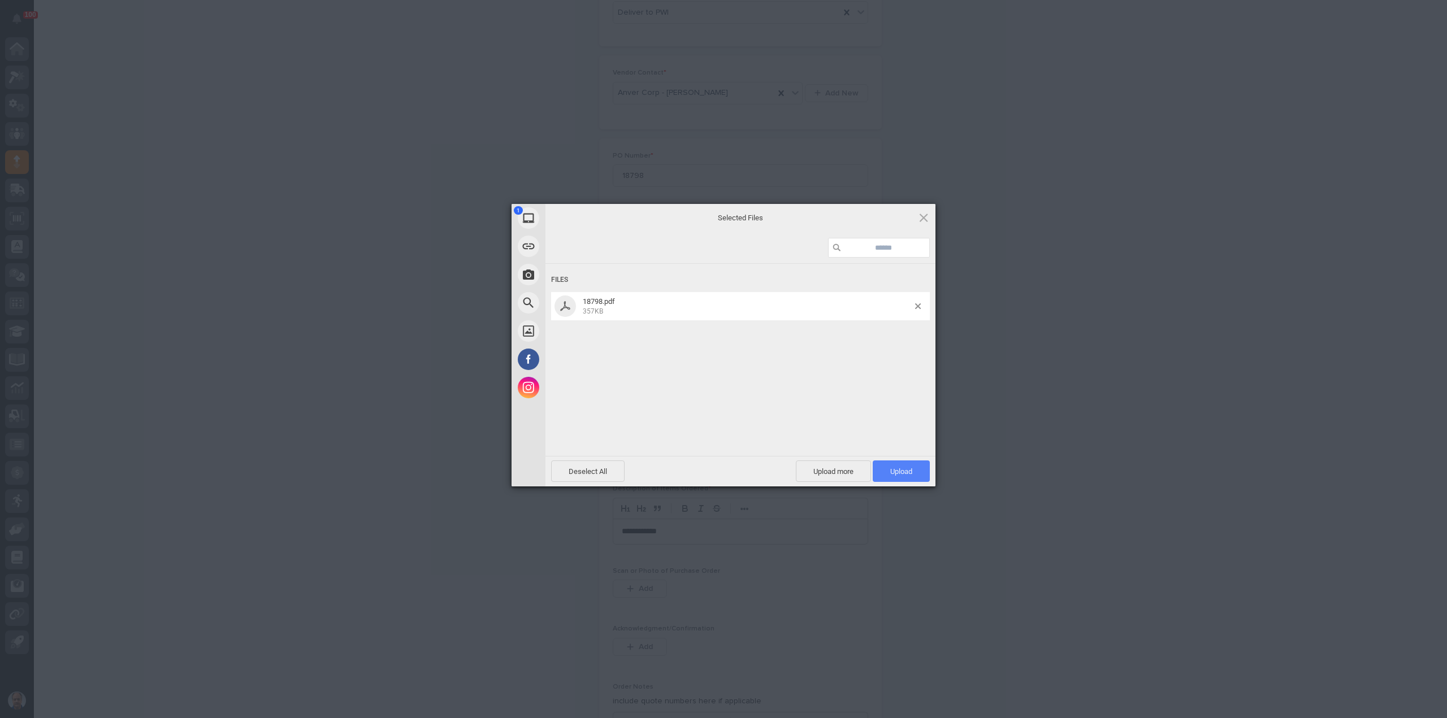
click at [894, 476] on span "Upload 1" at bounding box center [901, 471] width 57 height 21
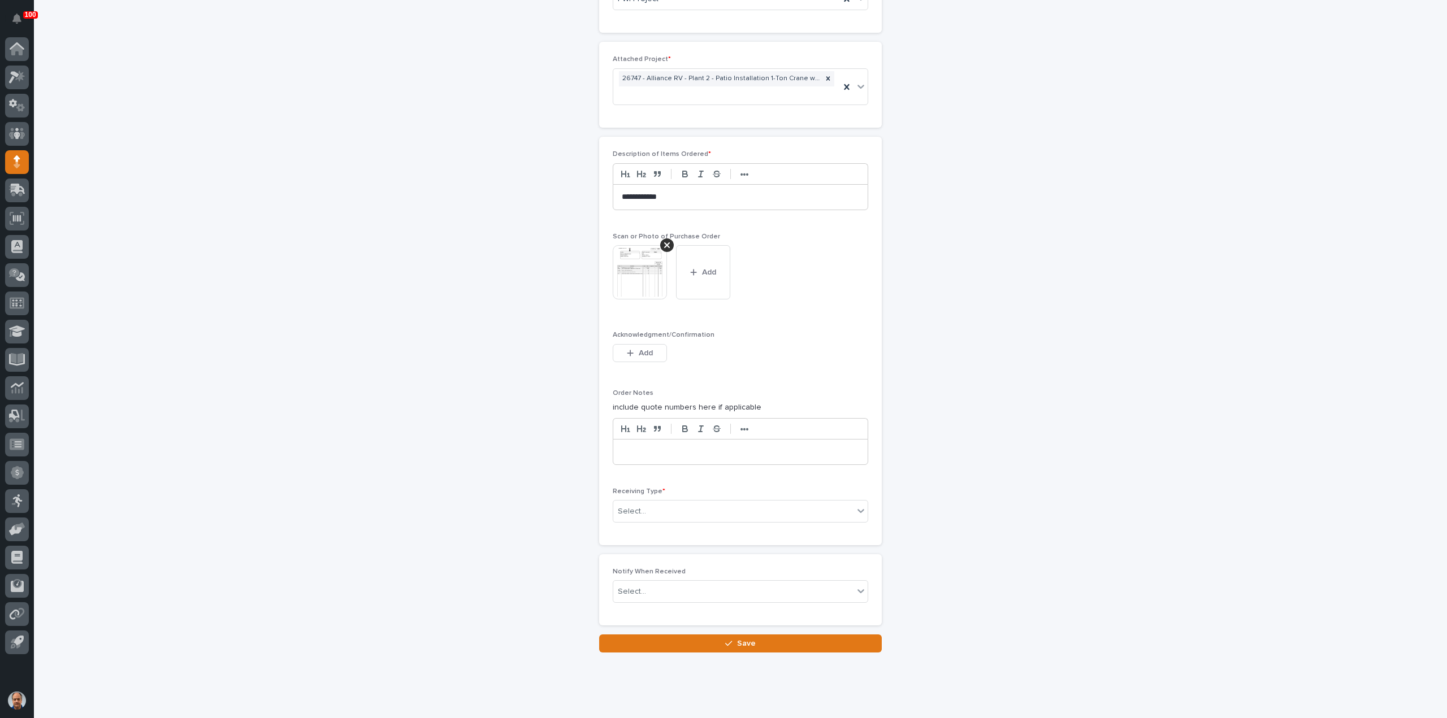
scroll to position [850, 0]
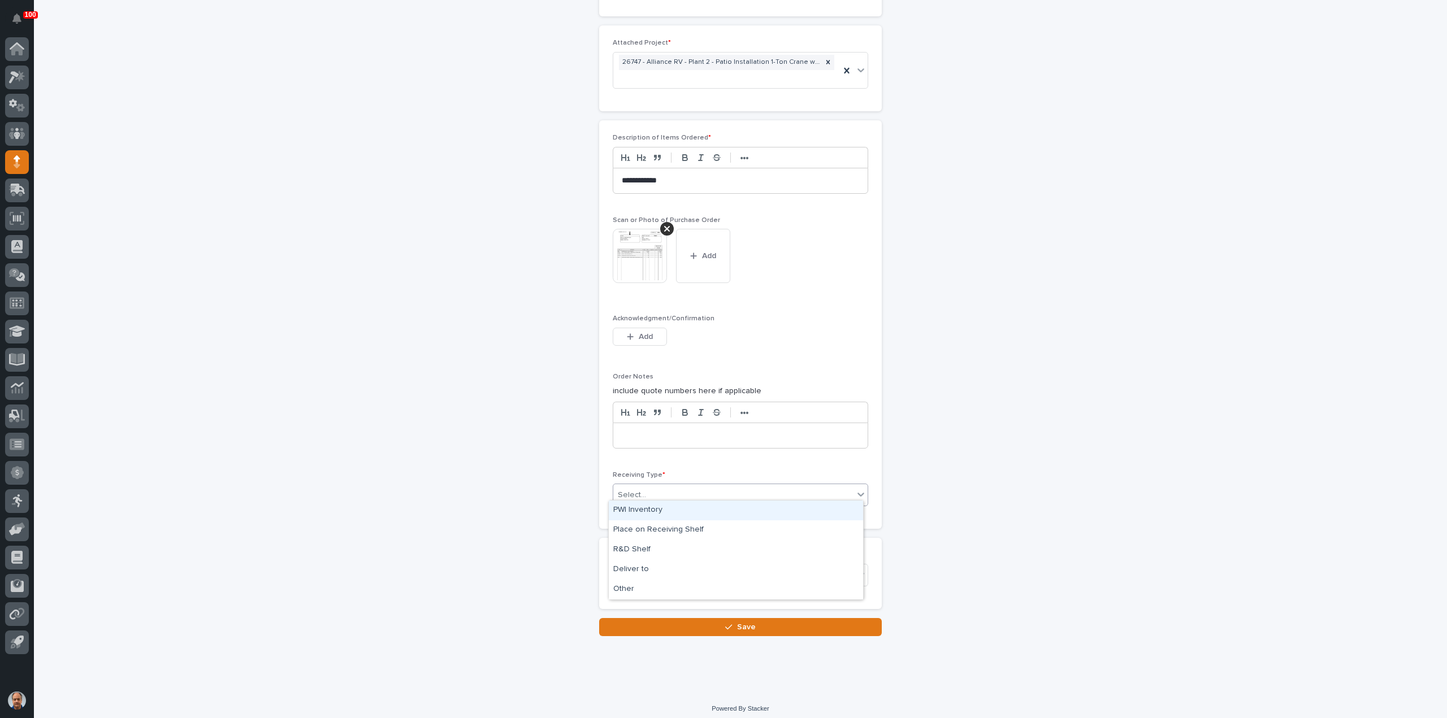
click at [653, 486] on div "Select..." at bounding box center [733, 495] width 240 height 19
click at [641, 570] on div "Deliver to" at bounding box center [736, 570] width 254 height 20
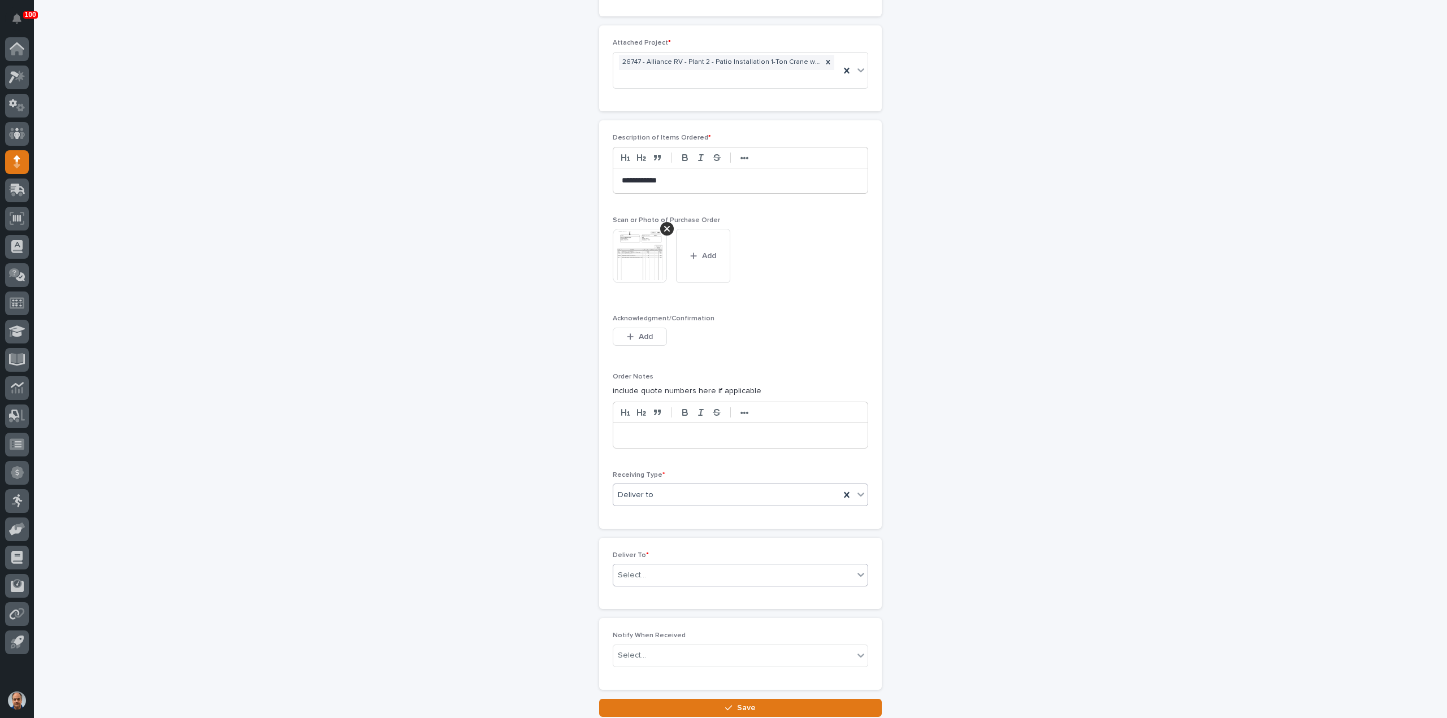
drag, startPoint x: 645, startPoint y: 570, endPoint x: 683, endPoint y: 568, distance: 37.9
click at [662, 568] on div "Select..." at bounding box center [733, 575] width 240 height 19
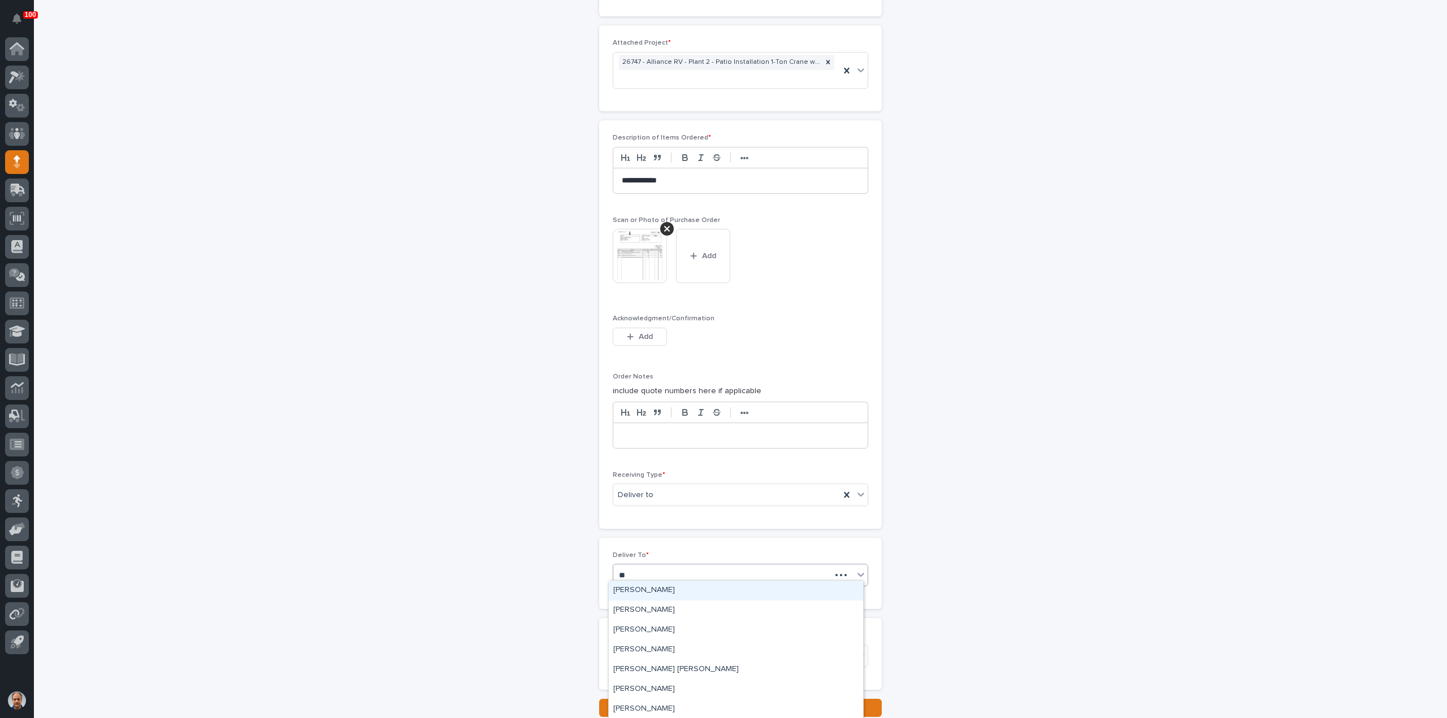
type input "***"
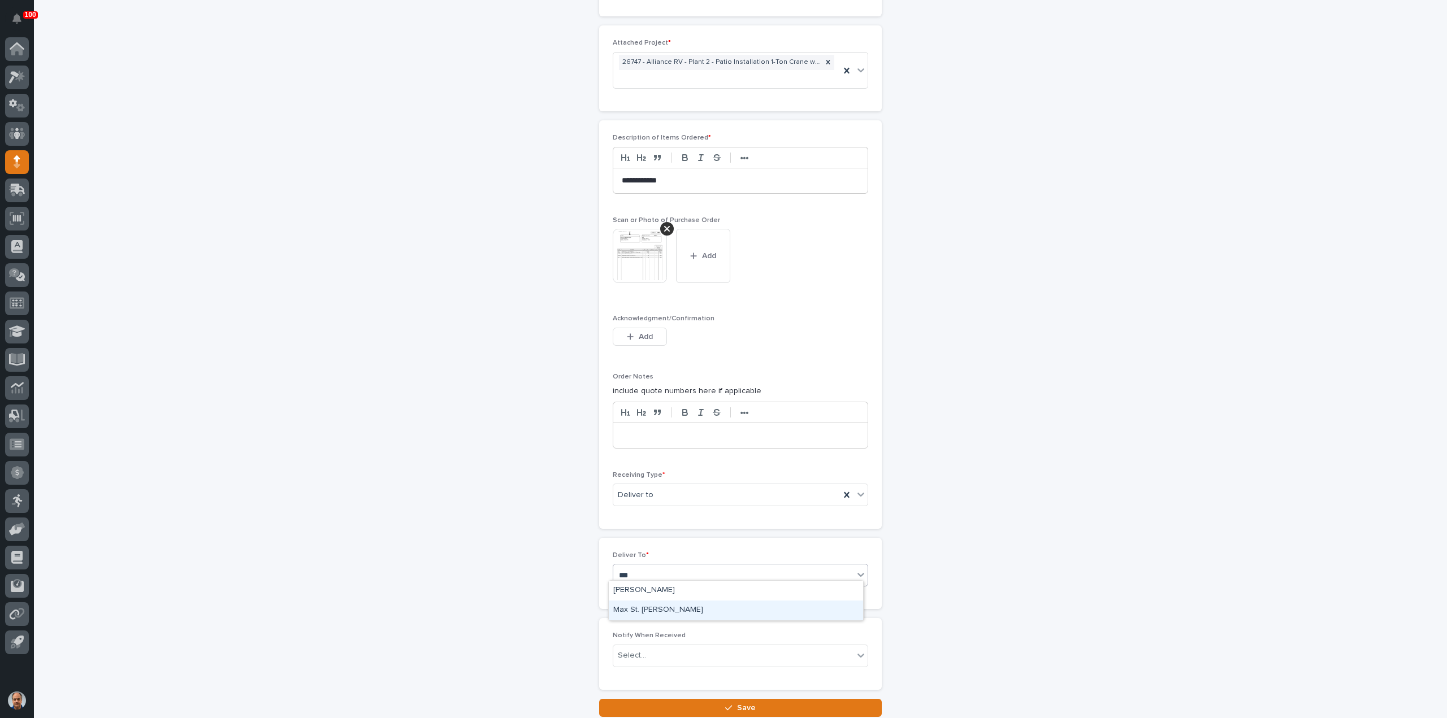
click at [642, 614] on div "Max St. [PERSON_NAME]" at bounding box center [736, 611] width 254 height 20
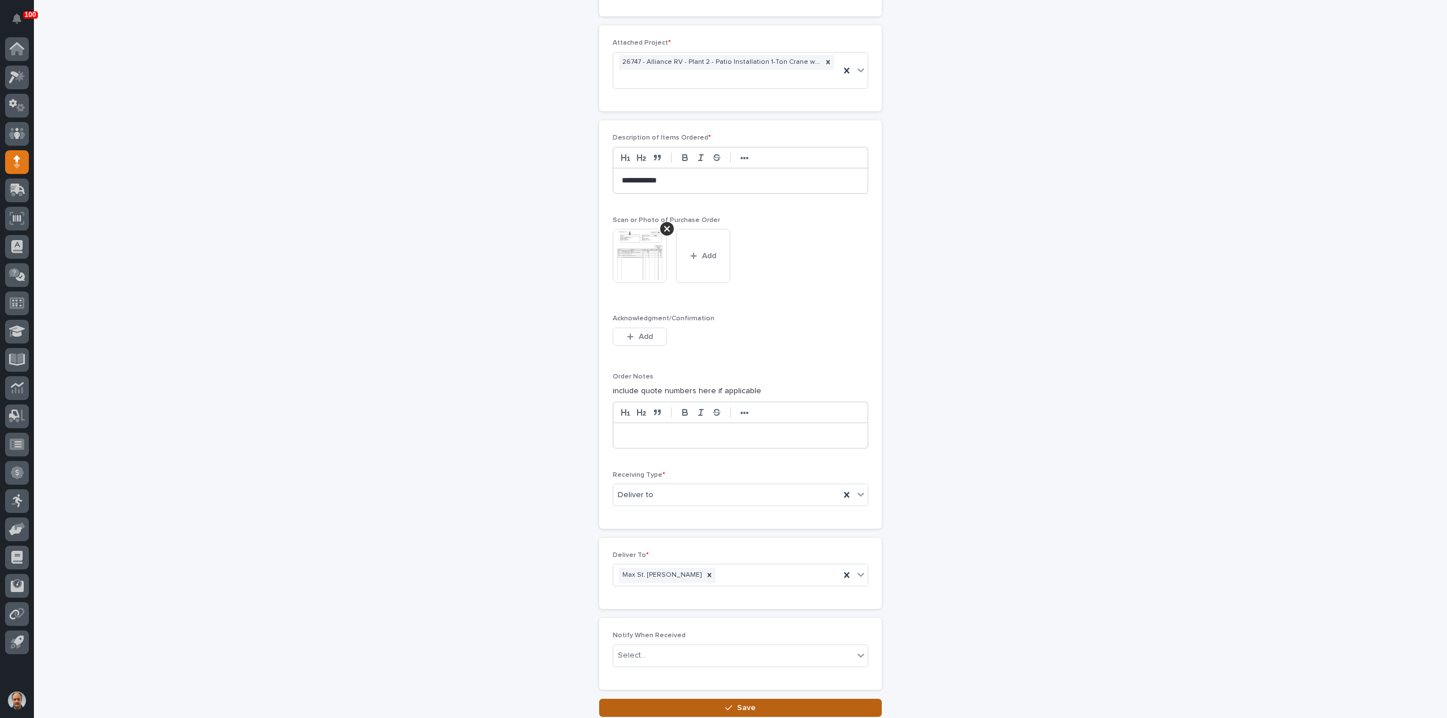
click at [746, 704] on span "Save" at bounding box center [746, 708] width 19 height 8
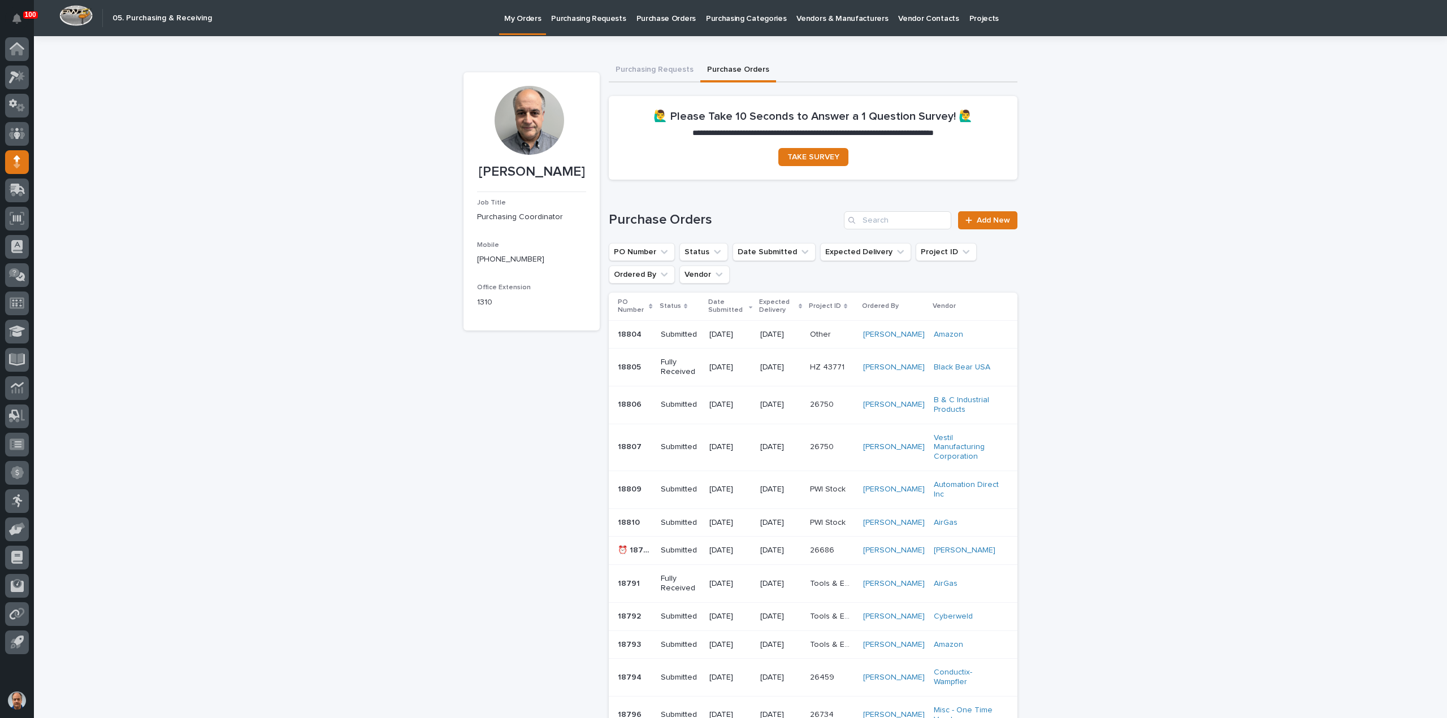
click at [592, 16] on p "Purchasing Requests" at bounding box center [588, 12] width 75 height 24
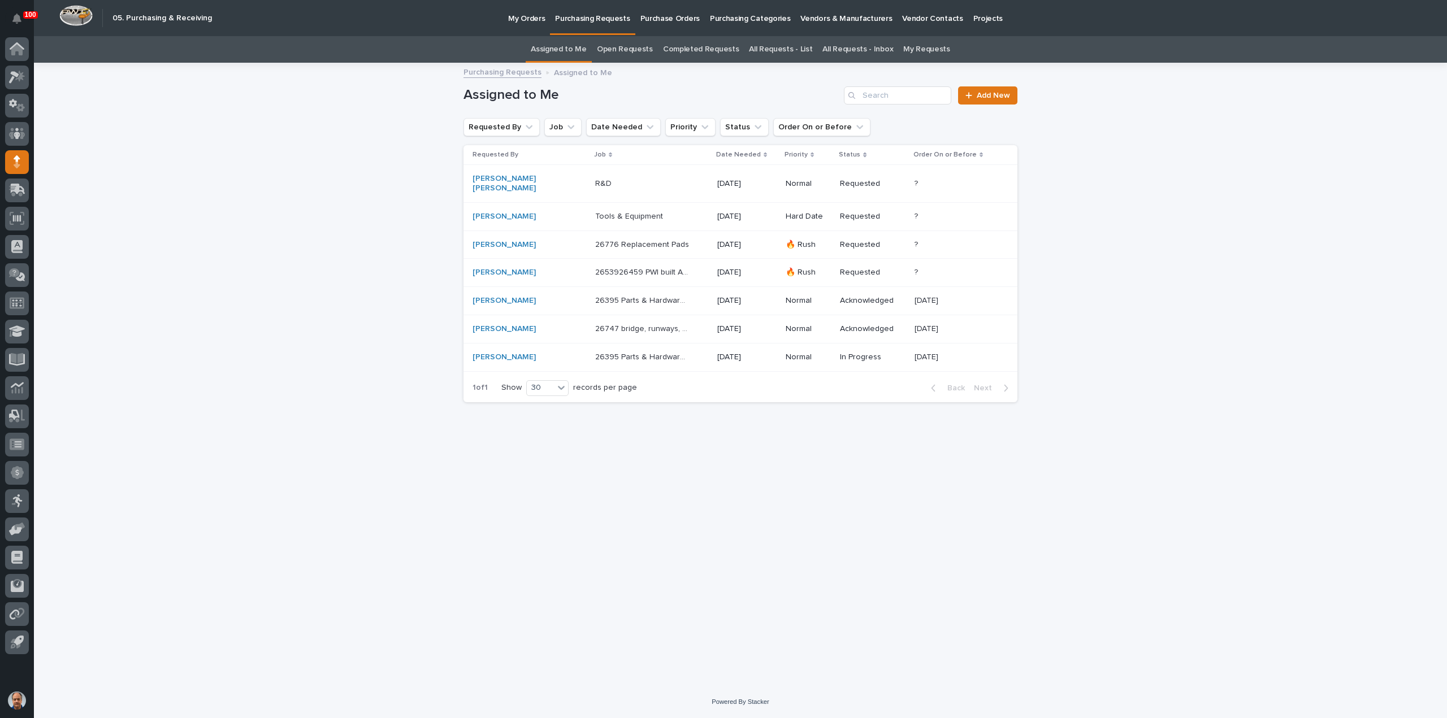
click at [848, 47] on link "All Requests - Inbox" at bounding box center [857, 49] width 71 height 27
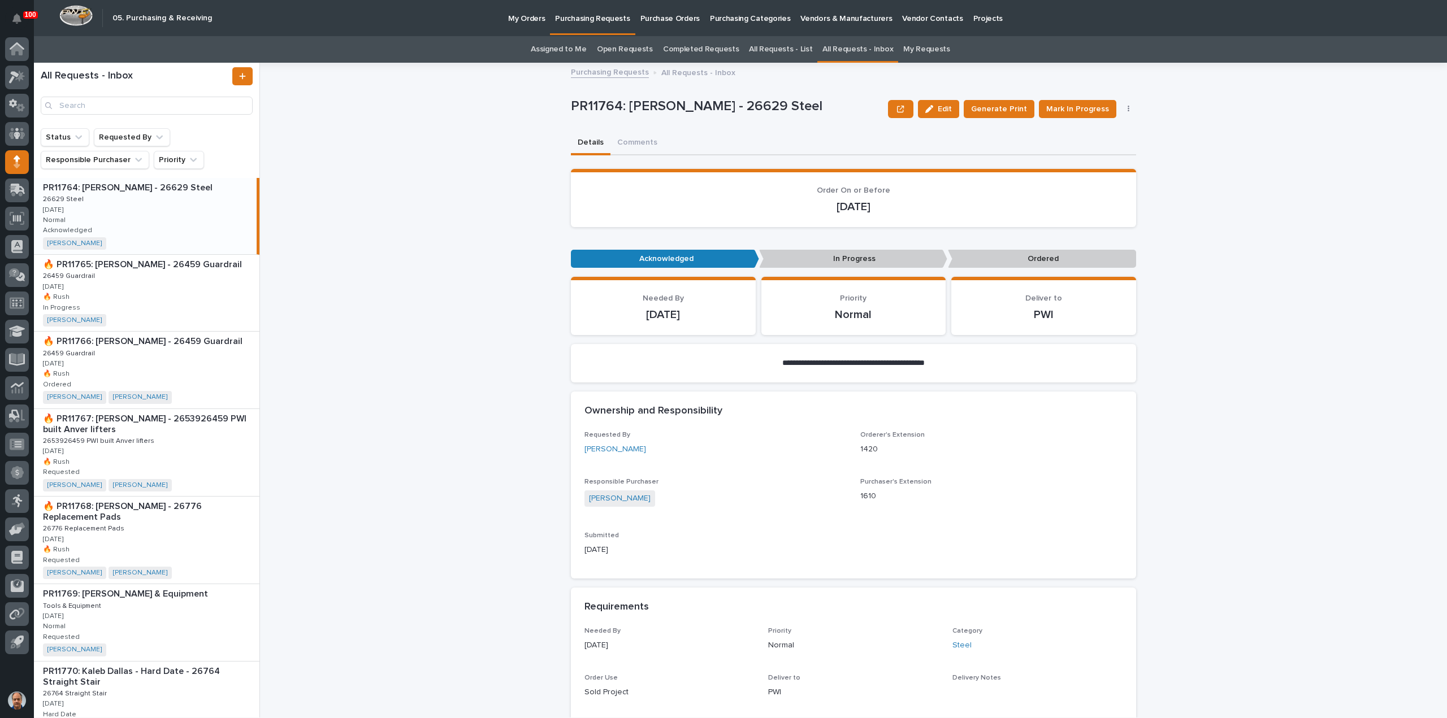
click at [766, 49] on link "All Requests - List" at bounding box center [780, 49] width 63 height 27
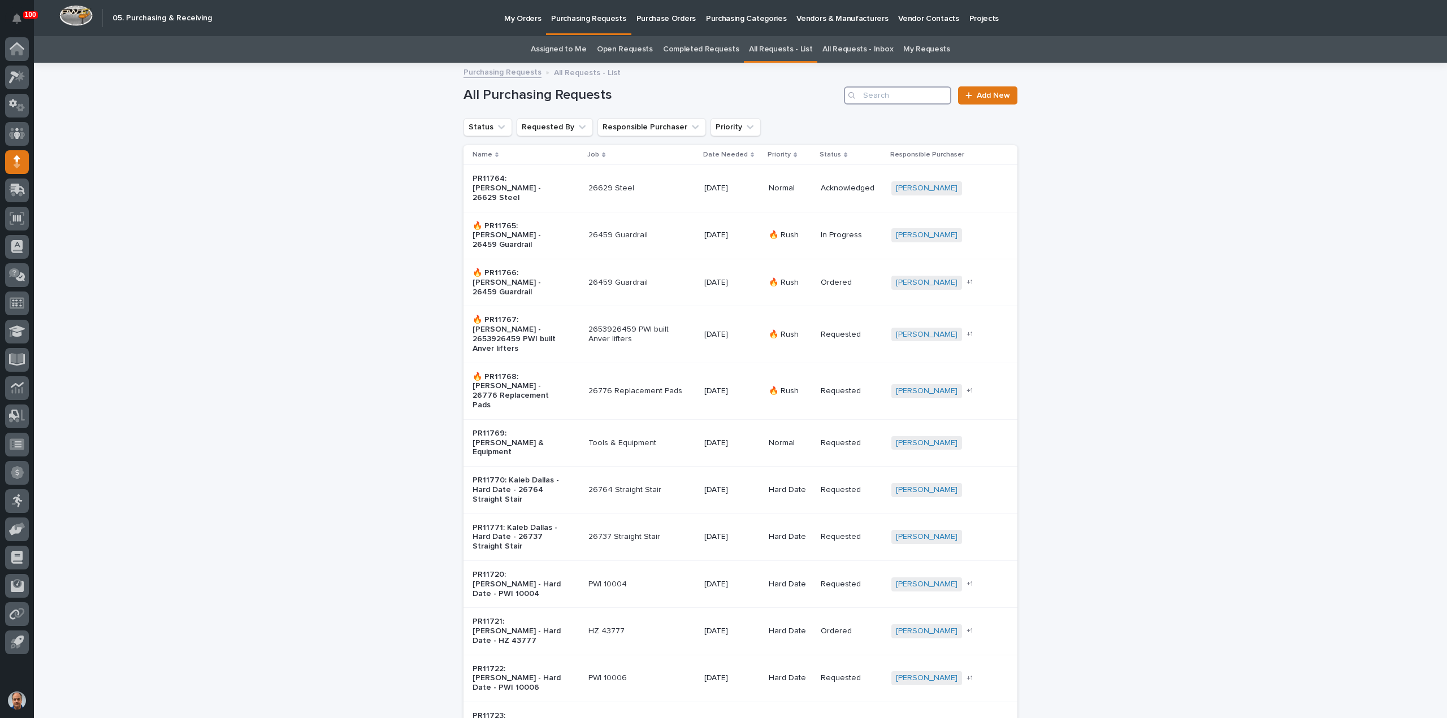
click at [911, 91] on input "Search" at bounding box center [897, 95] width 107 height 18
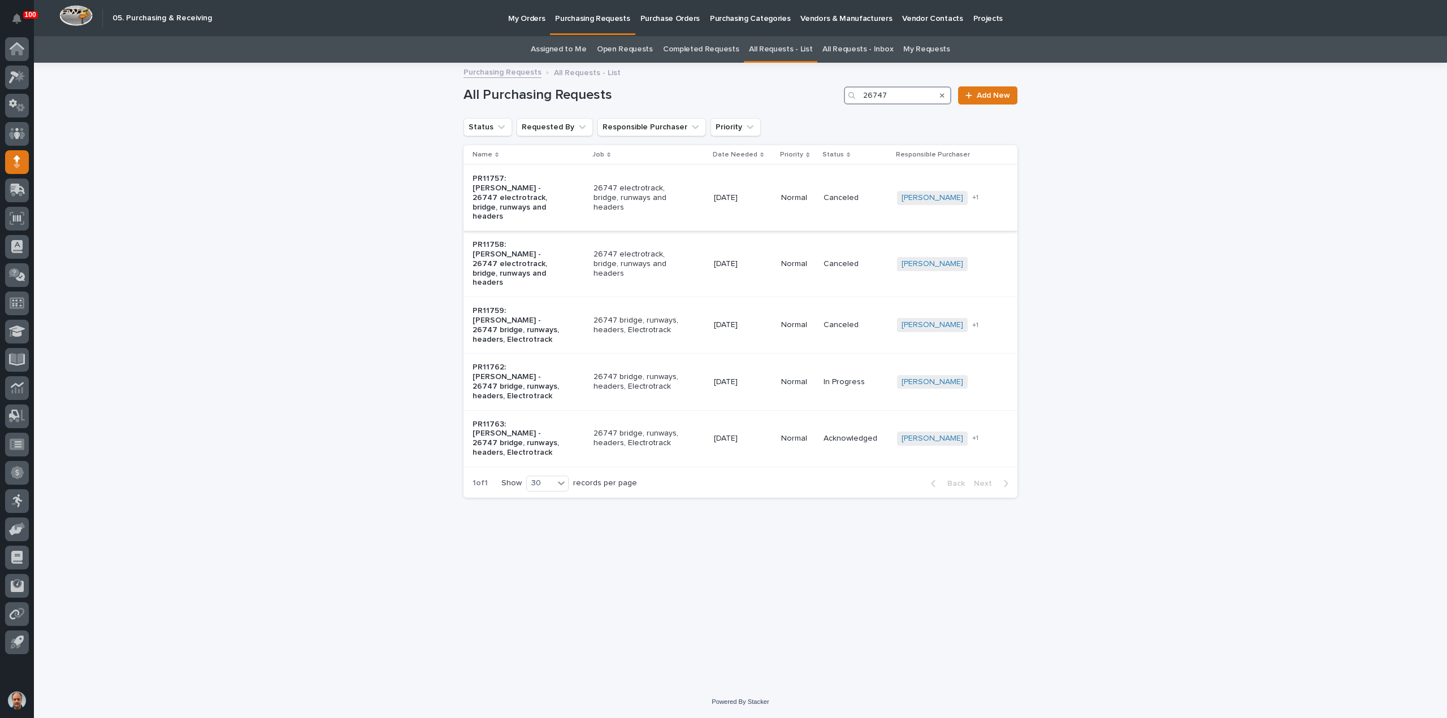
type input "26747"
click at [497, 183] on p "PR11757: [PERSON_NAME] - 26747 electrotrack, bridge, runways and headers" at bounding box center [519, 197] width 94 height 47
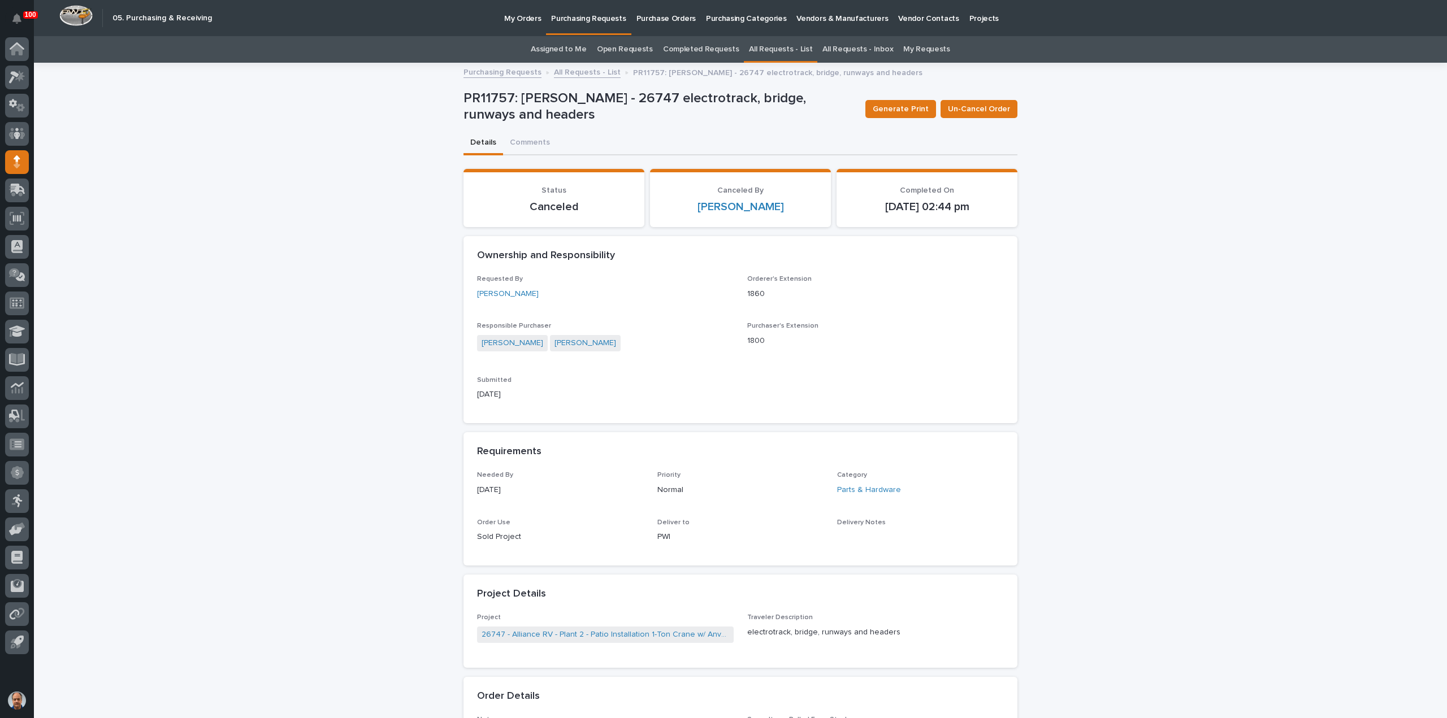
click at [579, 18] on p "Purchasing Requests" at bounding box center [588, 12] width 75 height 24
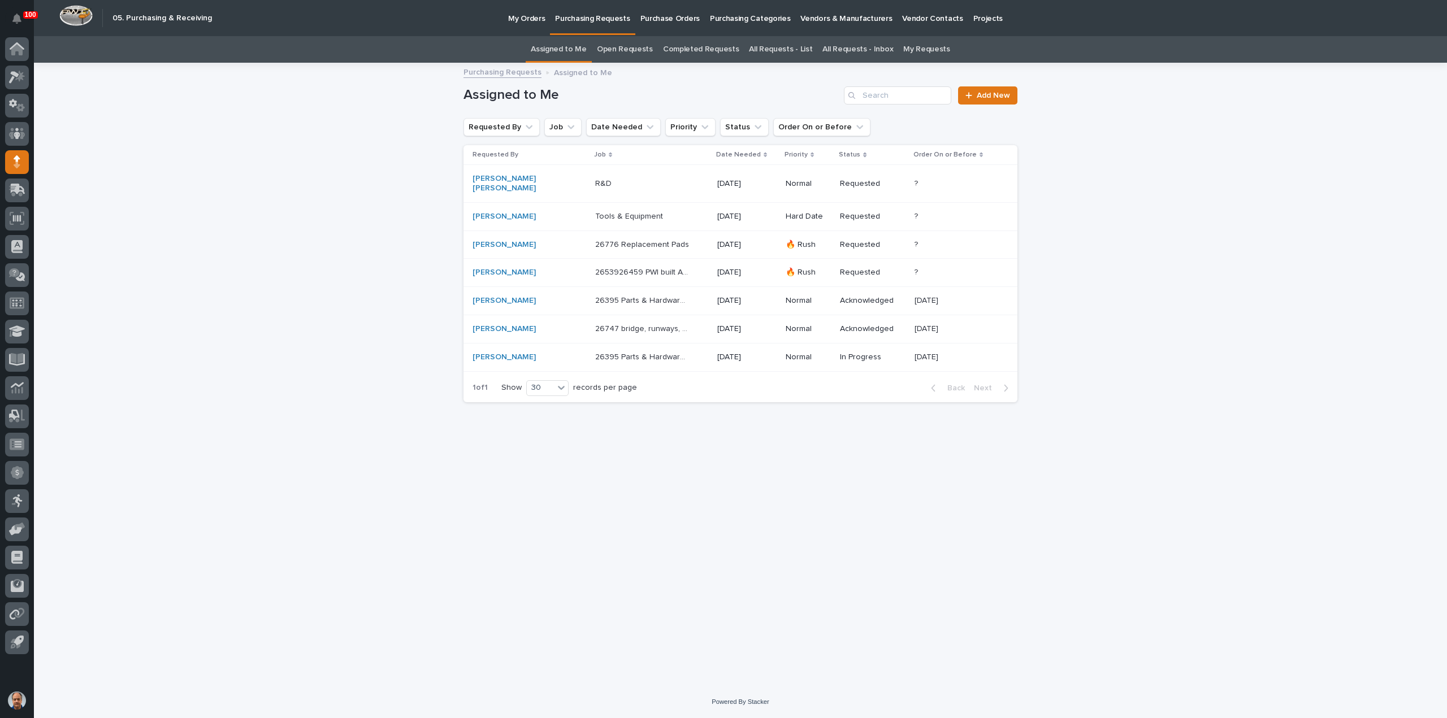
click at [622, 322] on p "26747 bridge, runways, headers, Electrotrack" at bounding box center [643, 328] width 97 height 12
